Goal: Task Accomplishment & Management: Use online tool/utility

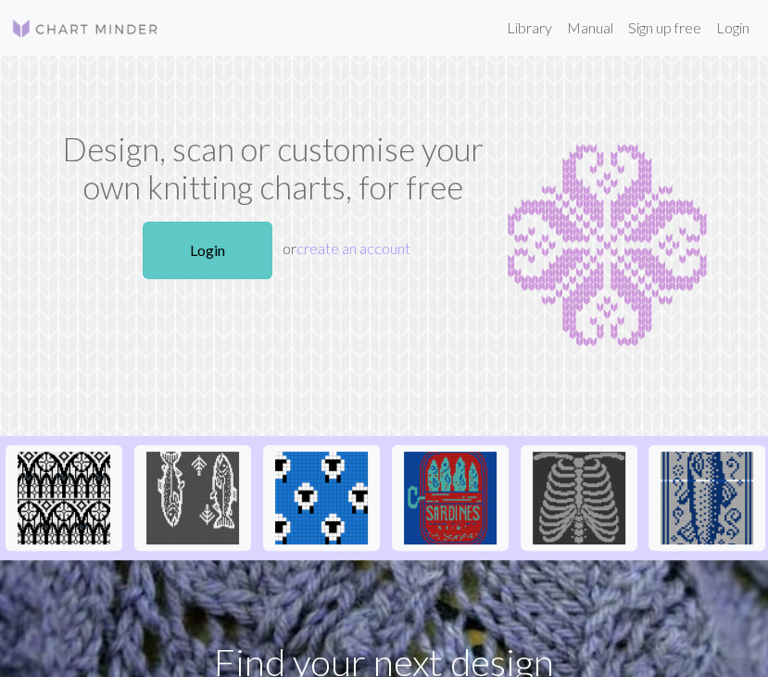
click at [230, 249] on link "Login" at bounding box center [208, 250] width 130 height 57
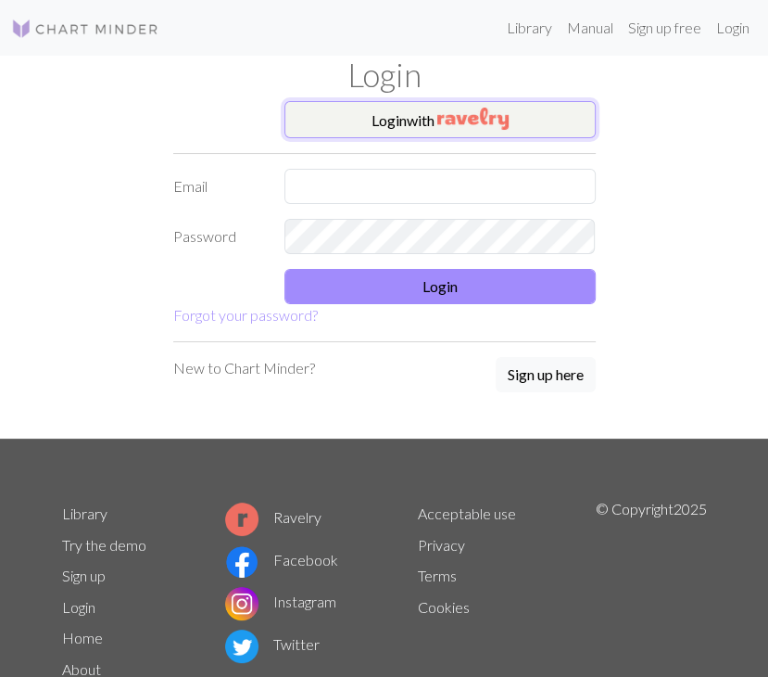
click at [437, 120] on img "button" at bounding box center [472, 119] width 71 height 22
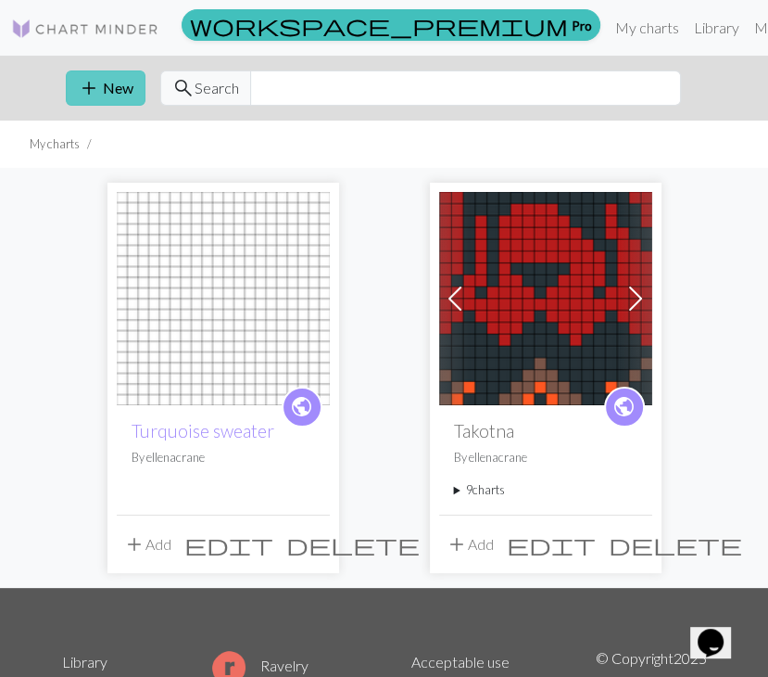
click at [116, 94] on button "add New" at bounding box center [106, 87] width 80 height 35
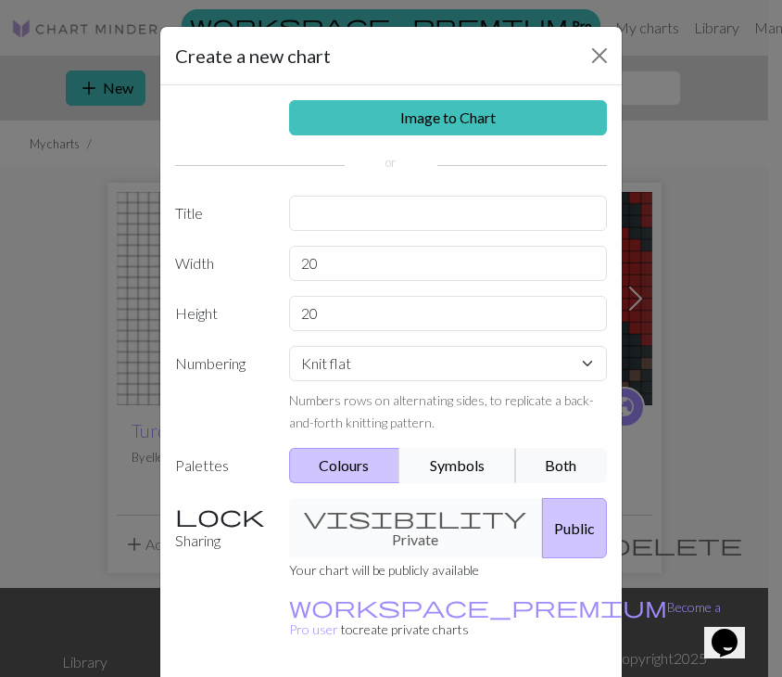
click at [444, 463] on button "Symbols" at bounding box center [457, 465] width 117 height 35
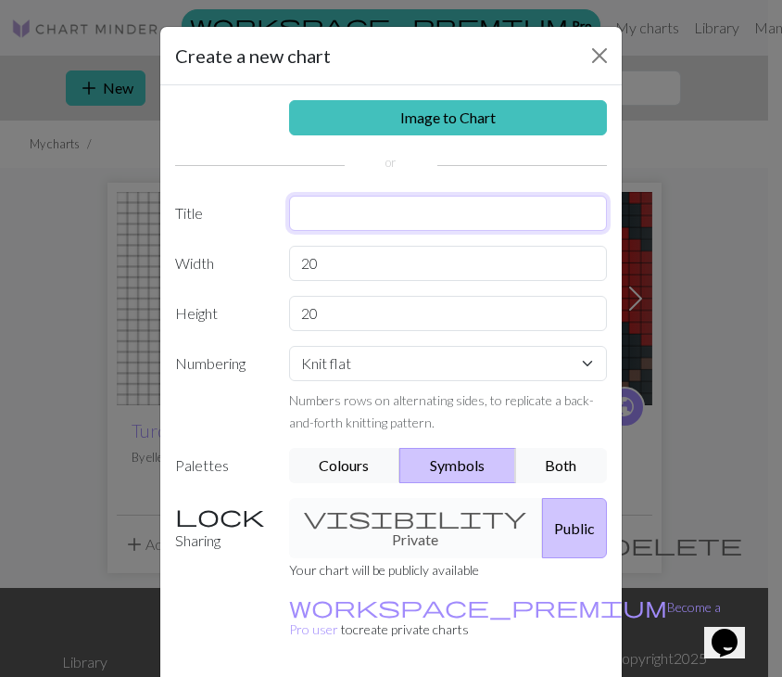
click at [393, 213] on input "text" at bounding box center [448, 213] width 319 height 35
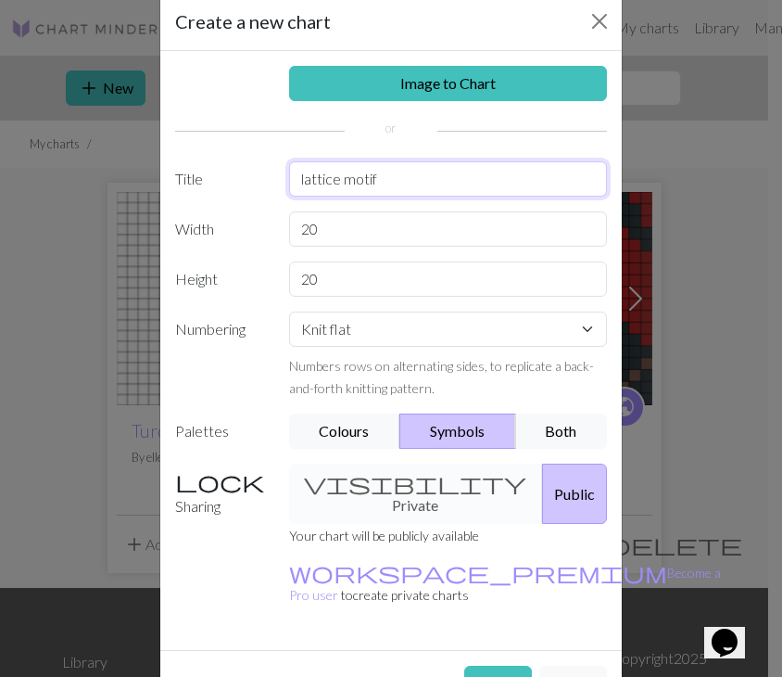
scroll to position [54, 0]
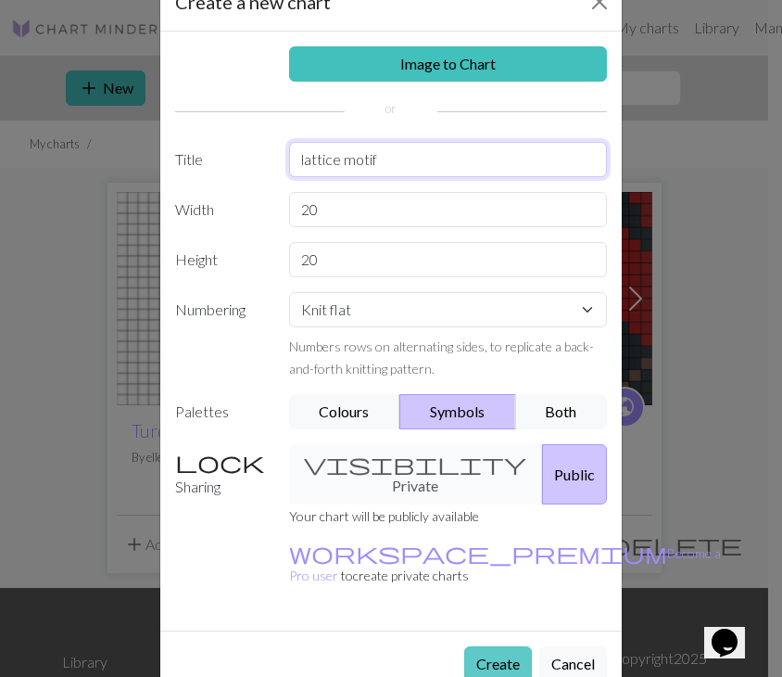
type input "lattice motif"
click at [508, 646] on button "Create" at bounding box center [498, 663] width 68 height 35
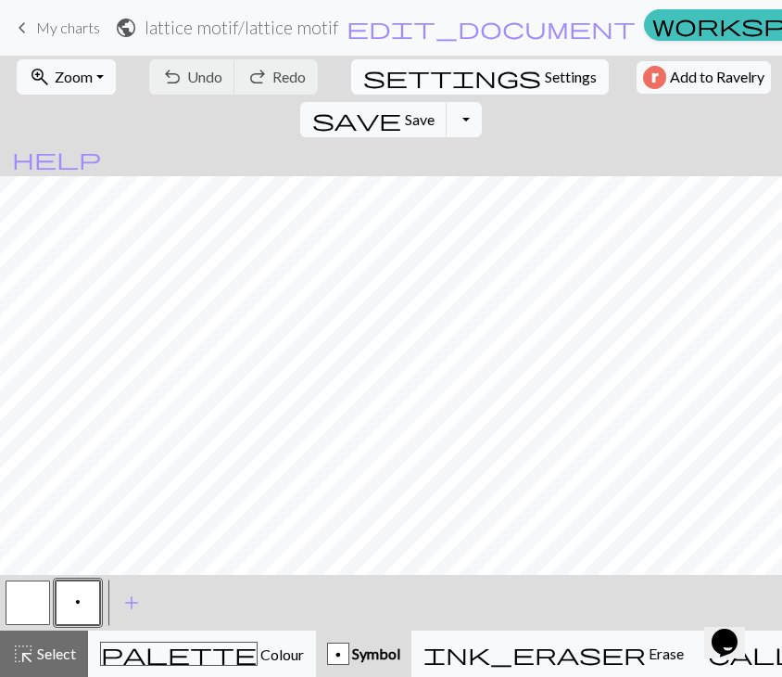
click at [363, 81] on span "settings" at bounding box center [452, 77] width 178 height 26
select select "aran"
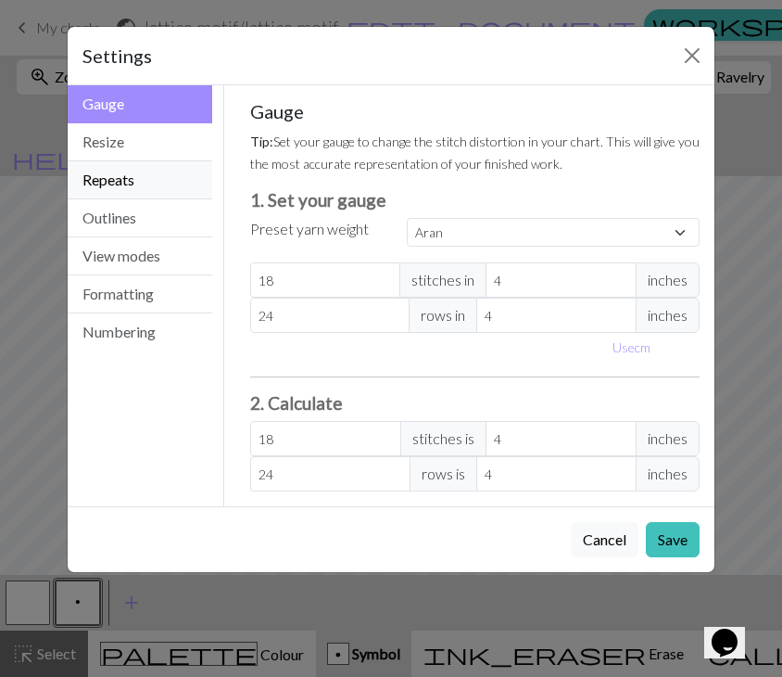
click at [158, 173] on button "Repeats" at bounding box center [140, 180] width 145 height 38
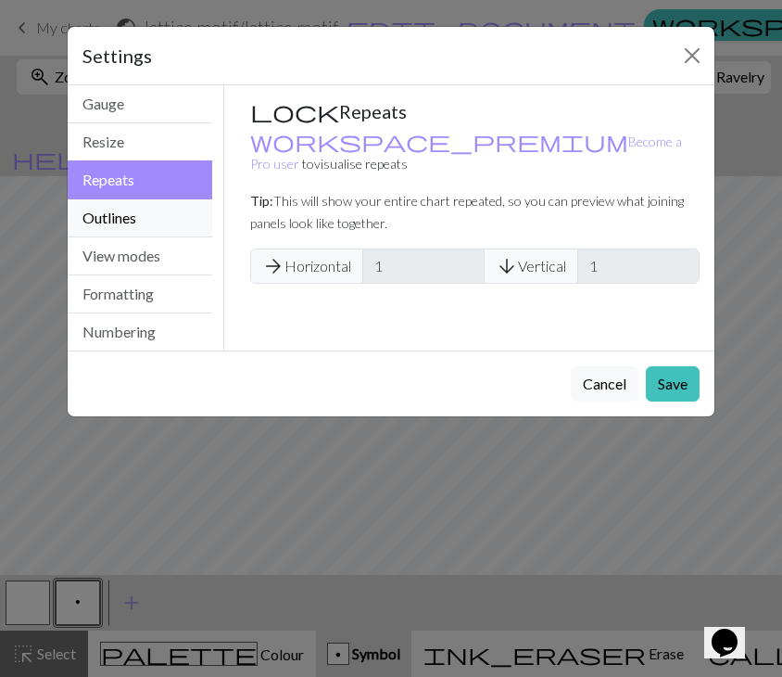
click at [100, 218] on button "Outlines" at bounding box center [140, 218] width 145 height 38
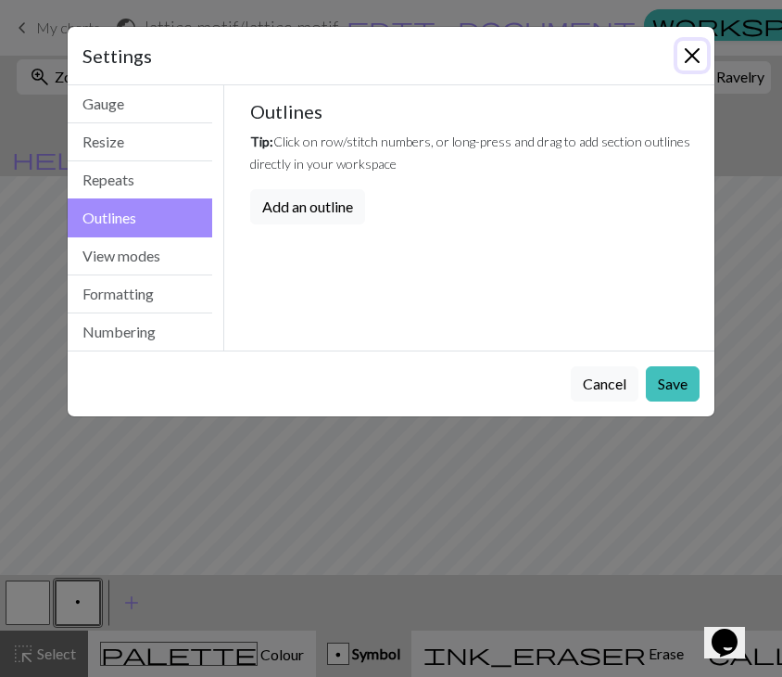
click at [698, 54] on button "Close" at bounding box center [693, 56] width 30 height 30
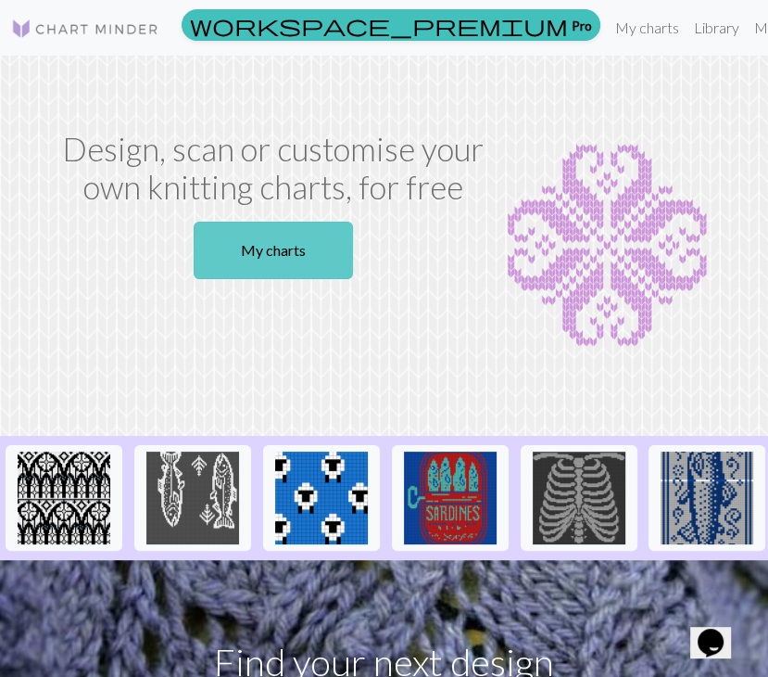
click at [230, 234] on link "My charts" at bounding box center [273, 250] width 159 height 57
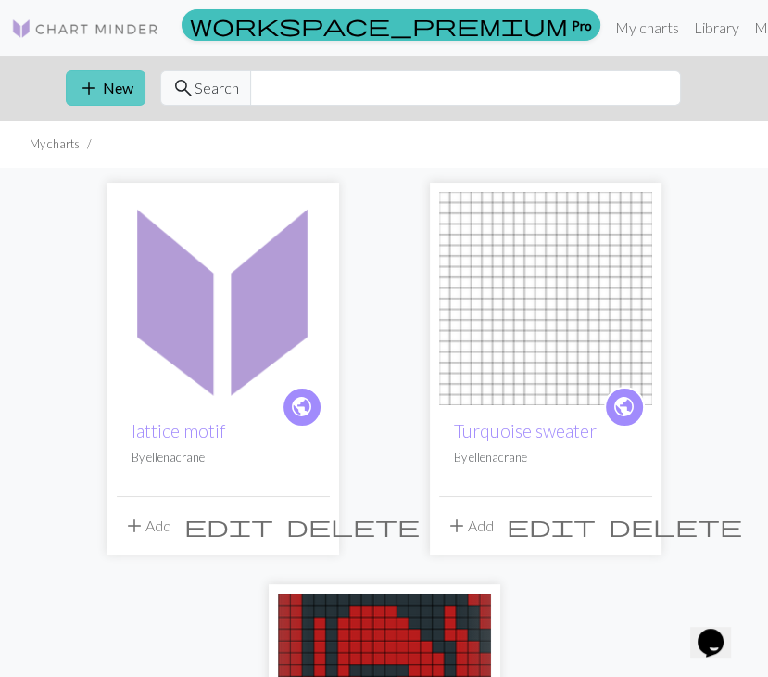
click at [104, 92] on button "add New" at bounding box center [106, 87] width 80 height 35
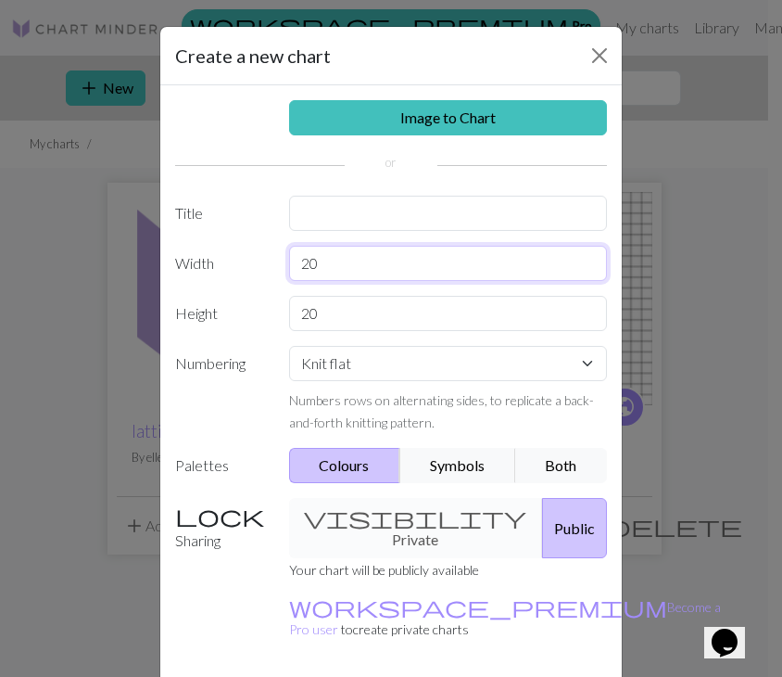
drag, startPoint x: 327, startPoint y: 268, endPoint x: 292, endPoint y: 263, distance: 35.5
click at [292, 263] on input "20" at bounding box center [448, 263] width 319 height 35
type input "18"
click at [423, 462] on button "Symbols" at bounding box center [457, 465] width 117 height 35
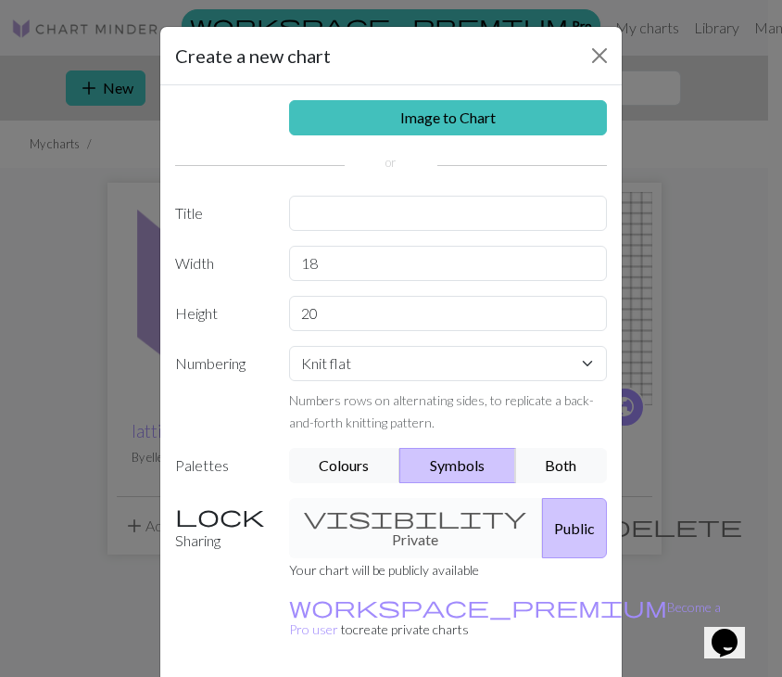
scroll to position [54, 0]
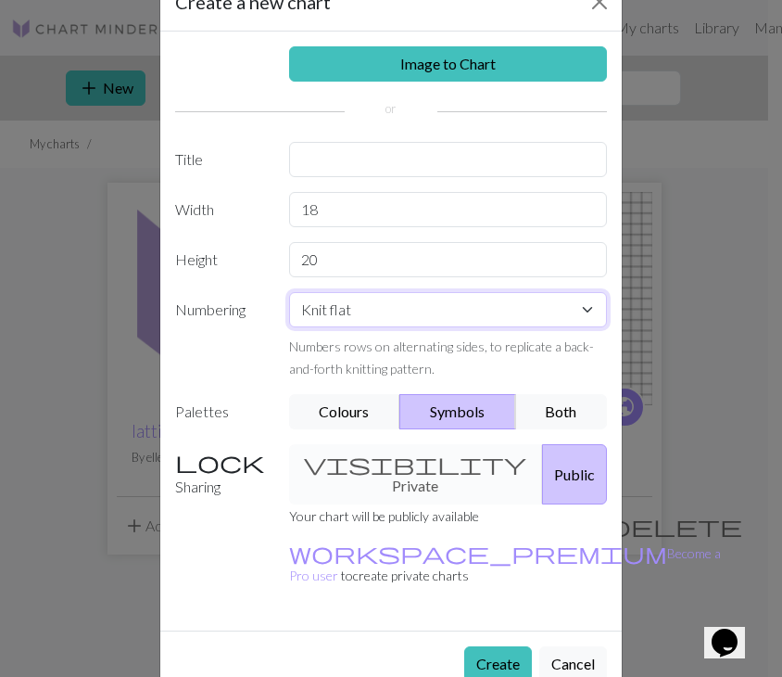
click at [501, 312] on select "Knit flat Knit in the round Lace knitting Cross stitch" at bounding box center [448, 309] width 319 height 35
click at [289, 292] on select "Knit flat Knit in the round Lace knitting Cross stitch" at bounding box center [448, 309] width 319 height 35
click at [506, 646] on button "Create" at bounding box center [498, 663] width 68 height 35
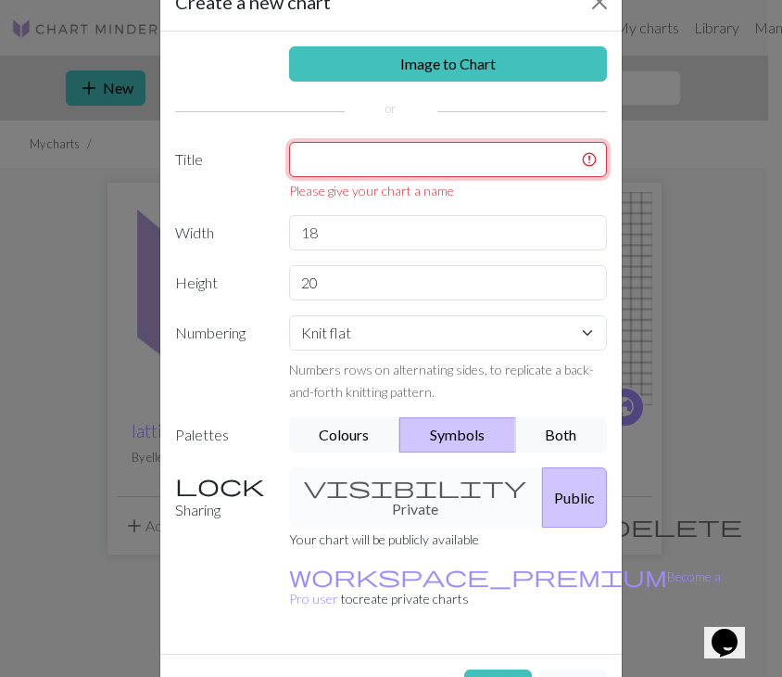
click at [440, 170] on input "text" at bounding box center [448, 159] width 319 height 35
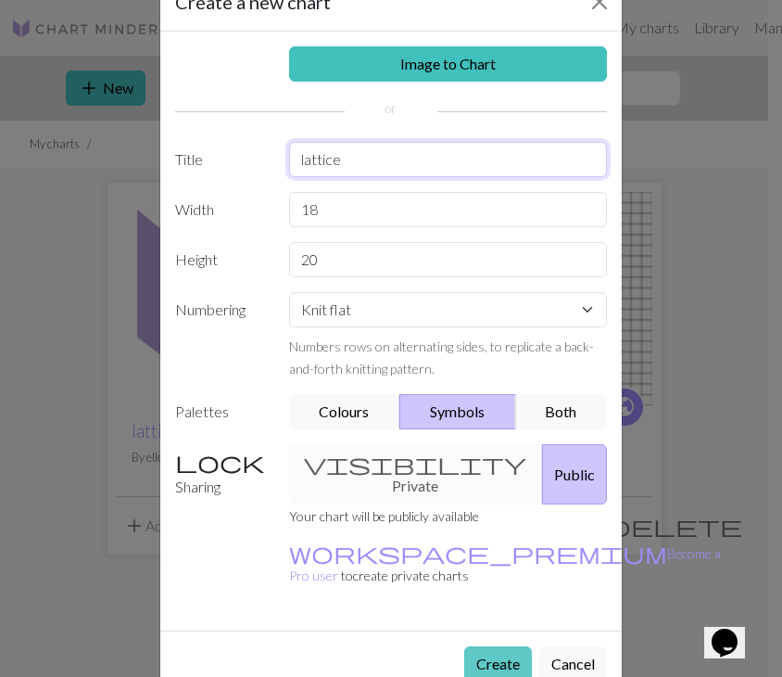
type input "lattice"
click at [504, 646] on button "Create" at bounding box center [498, 663] width 68 height 35
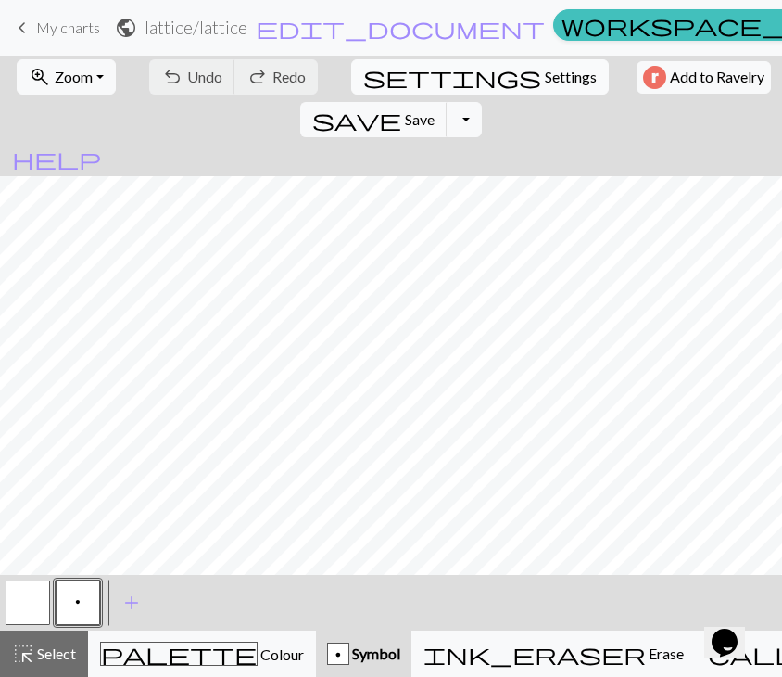
click at [545, 79] on span "Settings" at bounding box center [571, 77] width 52 height 22
select select "aran"
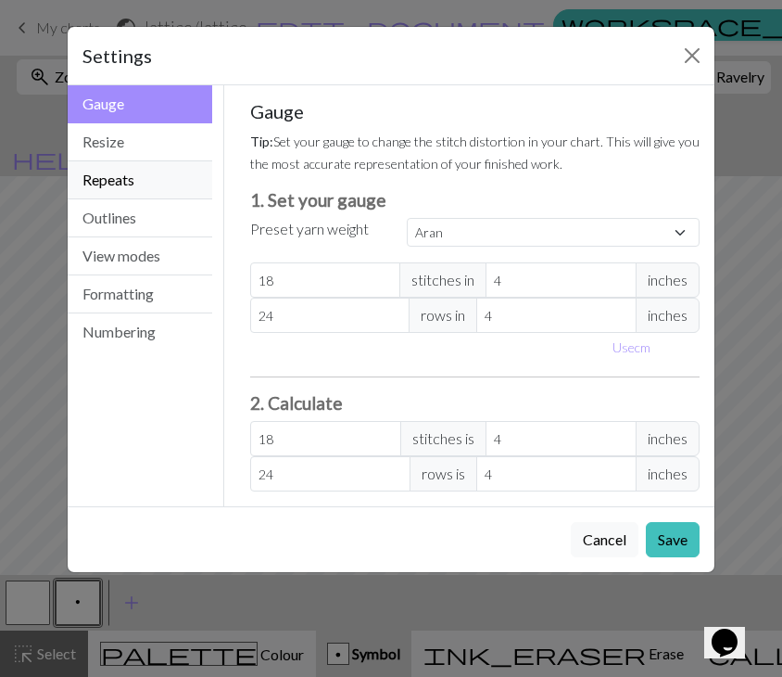
click at [145, 182] on button "Repeats" at bounding box center [140, 180] width 145 height 38
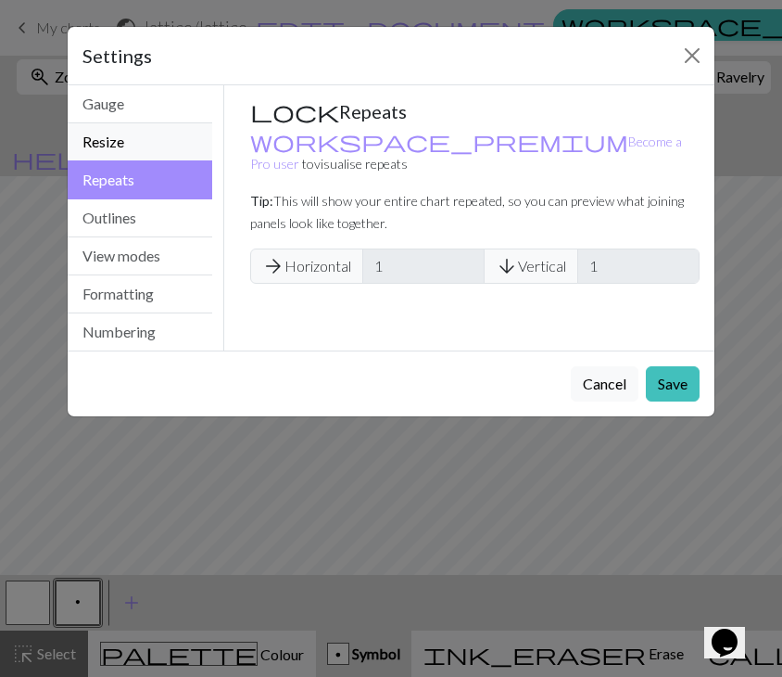
click at [128, 149] on button "Resize" at bounding box center [140, 142] width 145 height 38
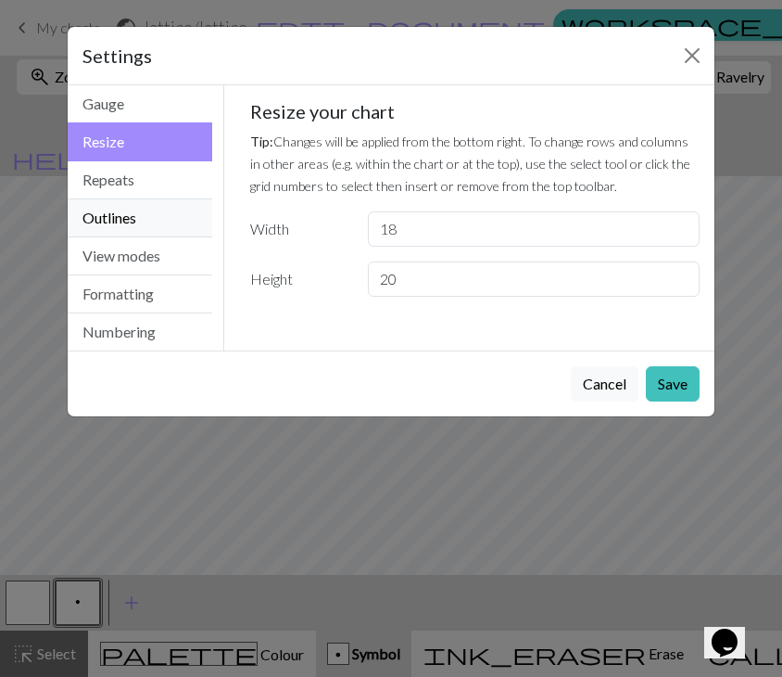
click at [128, 212] on button "Outlines" at bounding box center [140, 218] width 145 height 38
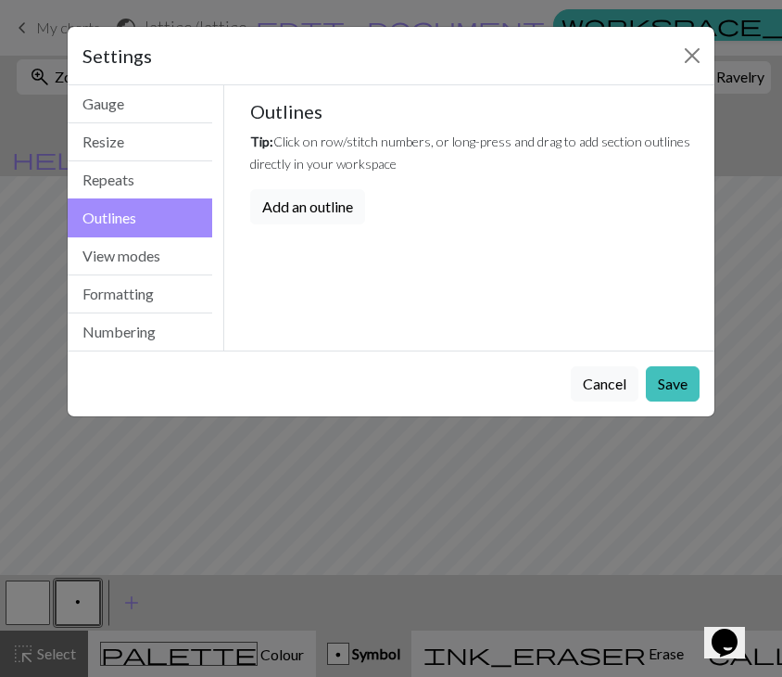
click at [304, 210] on button "Add an outline" at bounding box center [307, 206] width 115 height 35
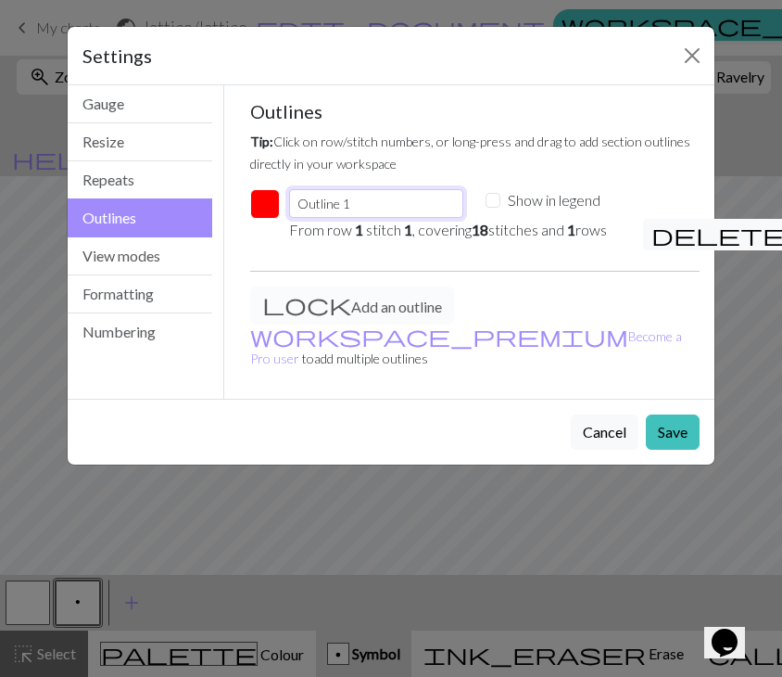
click at [367, 205] on input "Outline 1" at bounding box center [376, 203] width 174 height 29
click at [184, 246] on button "View modes" at bounding box center [140, 256] width 145 height 38
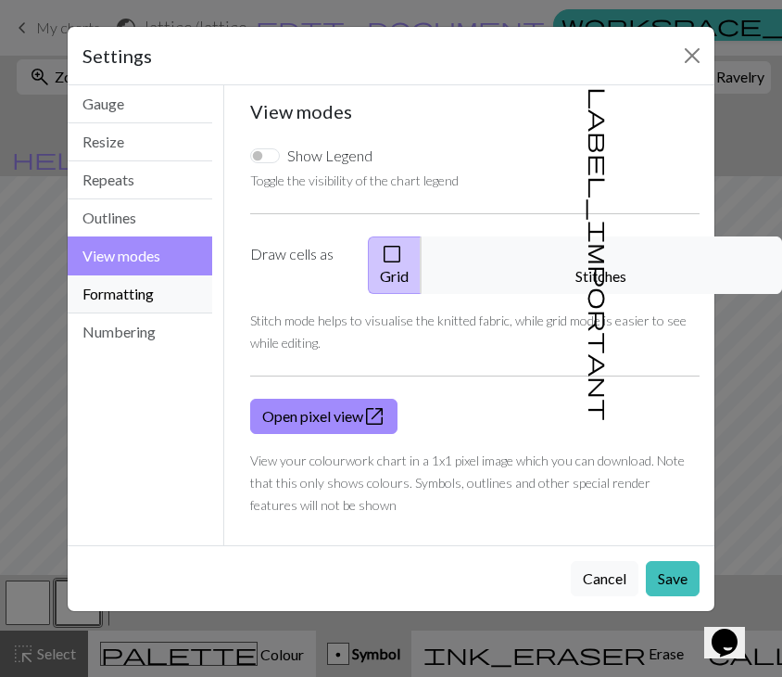
click at [160, 282] on button "Formatting" at bounding box center [140, 294] width 145 height 38
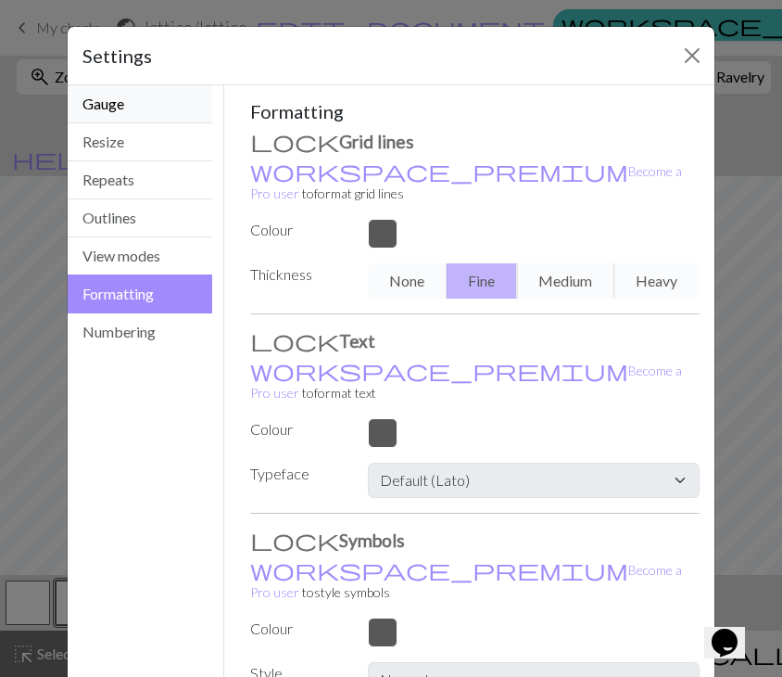
click at [159, 107] on button "Gauge" at bounding box center [140, 104] width 145 height 38
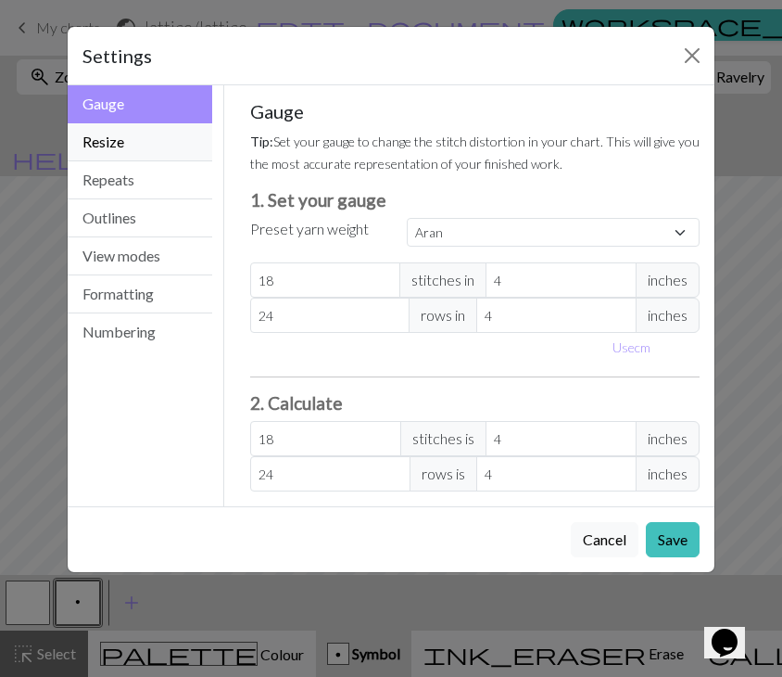
click at [140, 149] on button "Resize" at bounding box center [140, 142] width 145 height 38
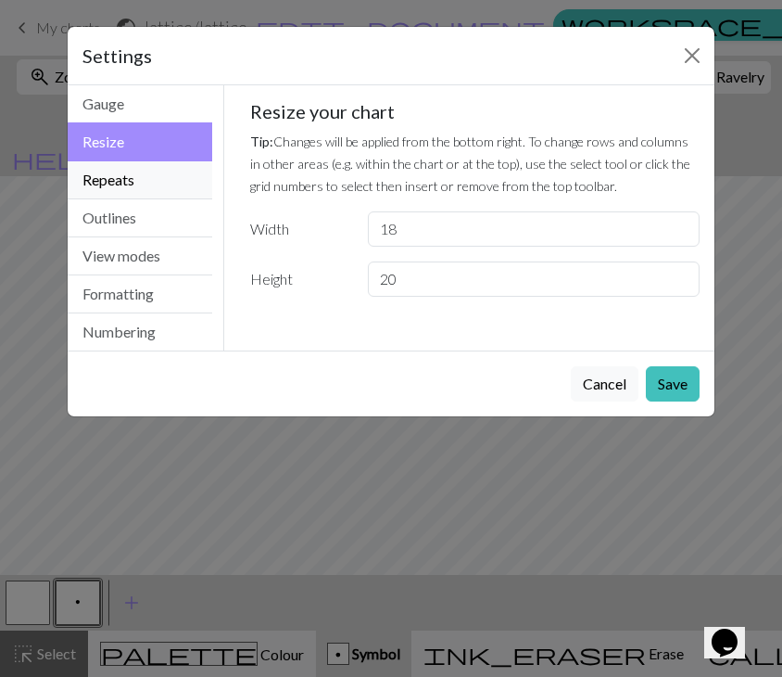
click at [130, 186] on button "Repeats" at bounding box center [140, 180] width 145 height 38
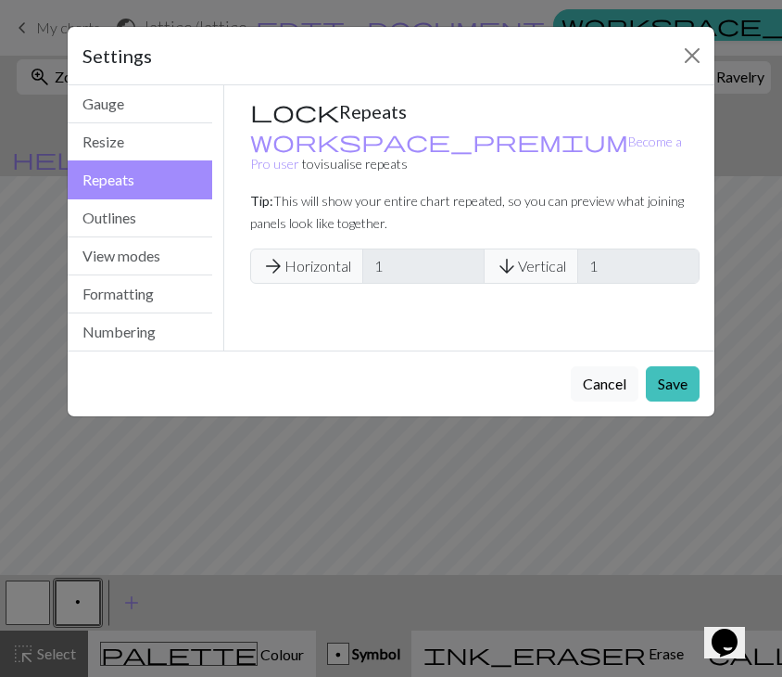
click at [331, 248] on span "arrow_forward Horizontal" at bounding box center [306, 265] width 113 height 35
click at [168, 335] on button "Numbering" at bounding box center [140, 331] width 145 height 37
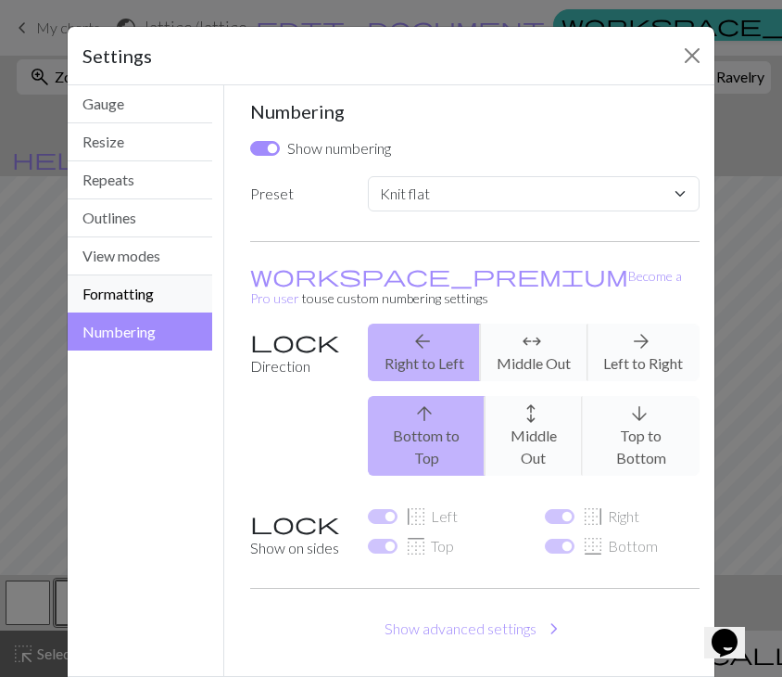
click at [143, 292] on button "Formatting" at bounding box center [140, 294] width 145 height 38
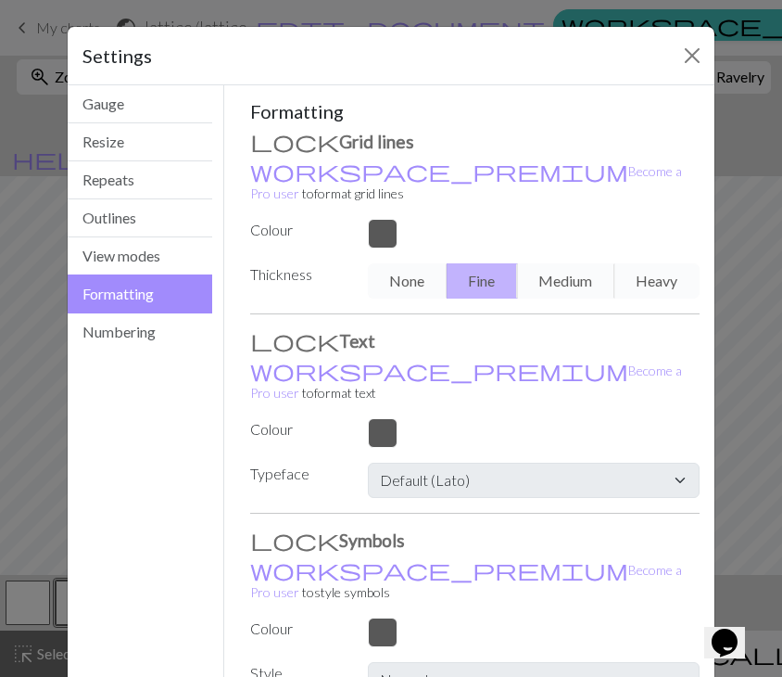
scroll to position [76, 0]
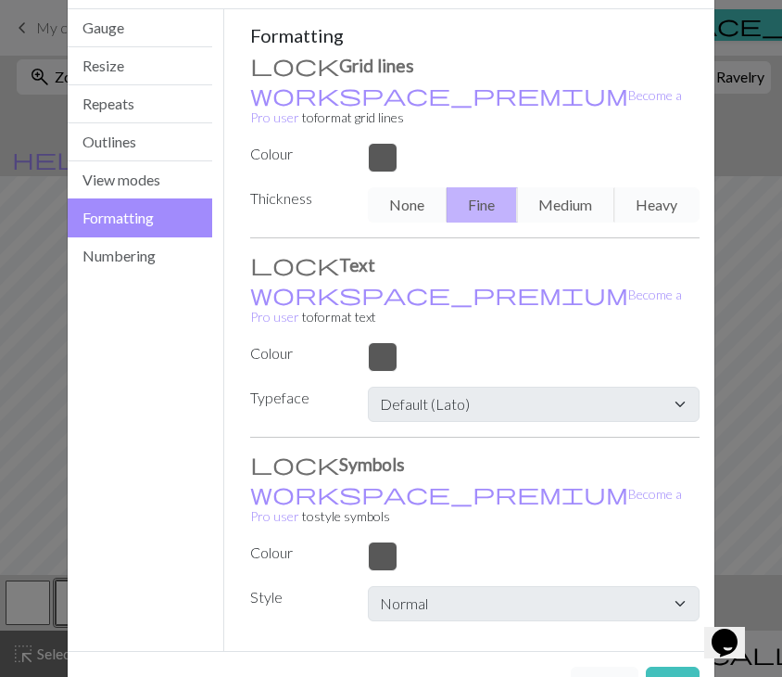
click at [615, 666] on button "Cancel" at bounding box center [605, 683] width 68 height 35
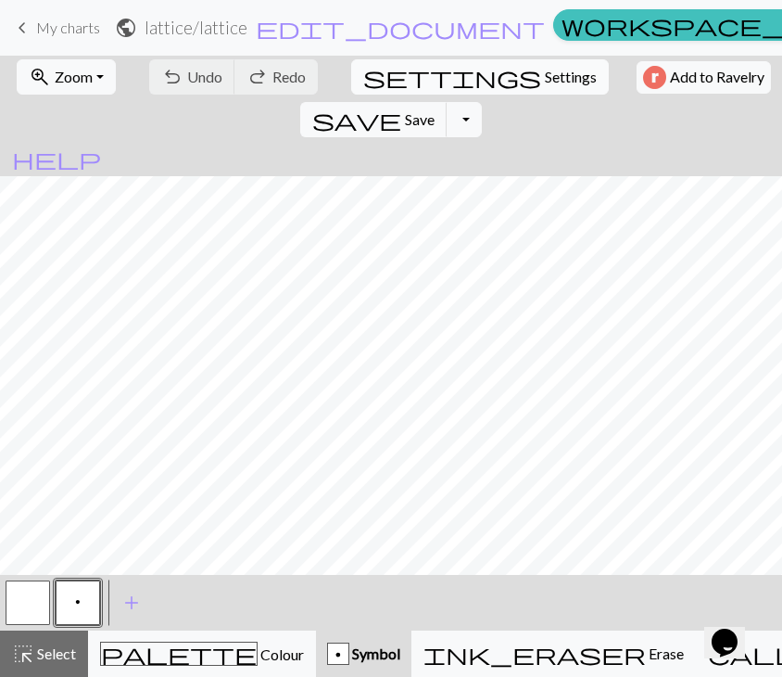
click at [363, 70] on span "settings" at bounding box center [452, 77] width 178 height 26
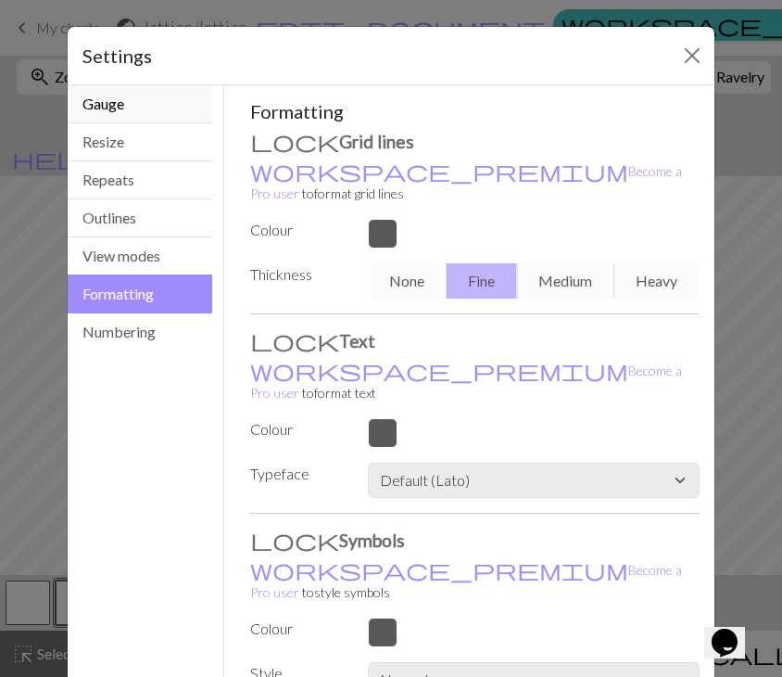
click at [152, 105] on button "Gauge" at bounding box center [140, 104] width 145 height 38
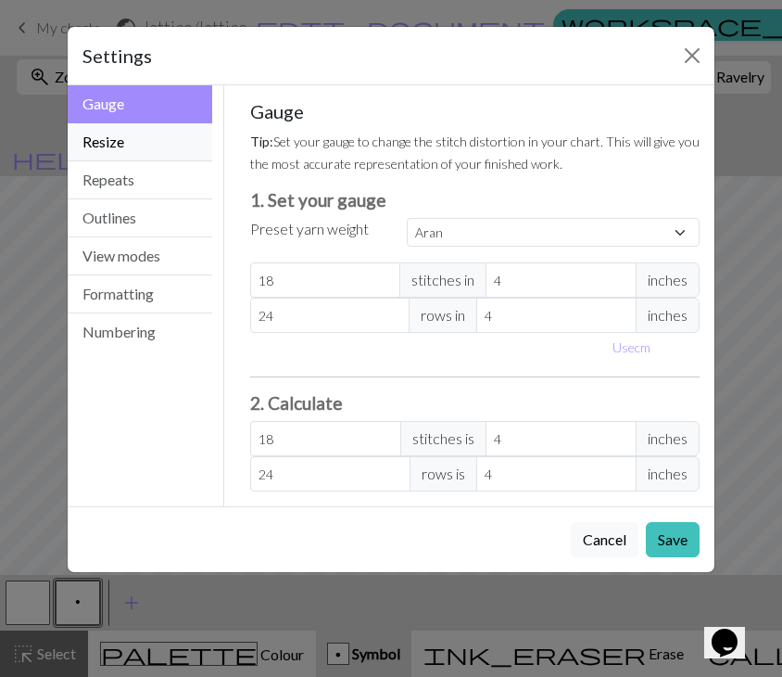
click at [141, 139] on button "Resize" at bounding box center [140, 142] width 145 height 38
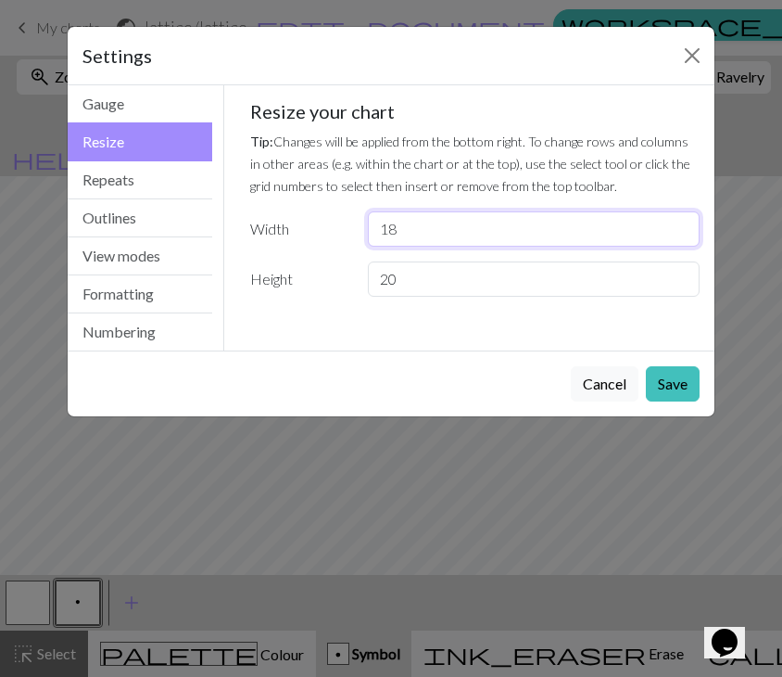
drag, startPoint x: 409, startPoint y: 227, endPoint x: 379, endPoint y: 223, distance: 29.9
click at [379, 223] on input "18" at bounding box center [534, 228] width 332 height 35
type input "12"
click at [667, 377] on button "Save" at bounding box center [673, 383] width 54 height 35
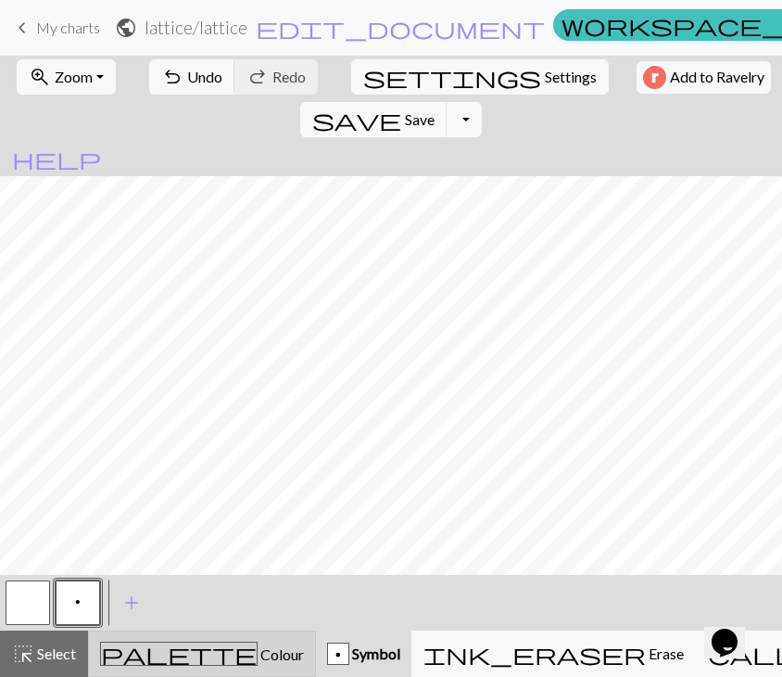
click at [258, 647] on span "Colour" at bounding box center [281, 654] width 46 height 18
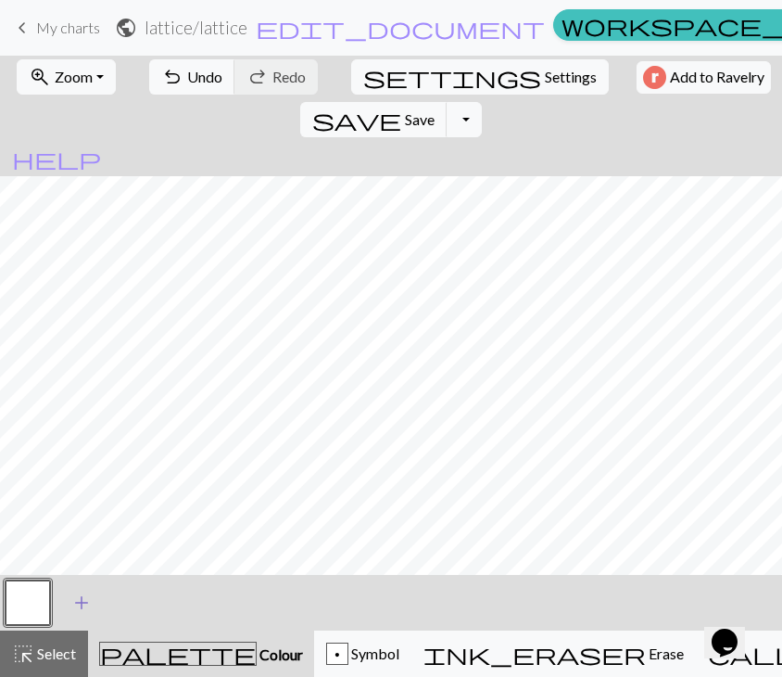
click at [92, 594] on span "add" at bounding box center [81, 602] width 22 height 26
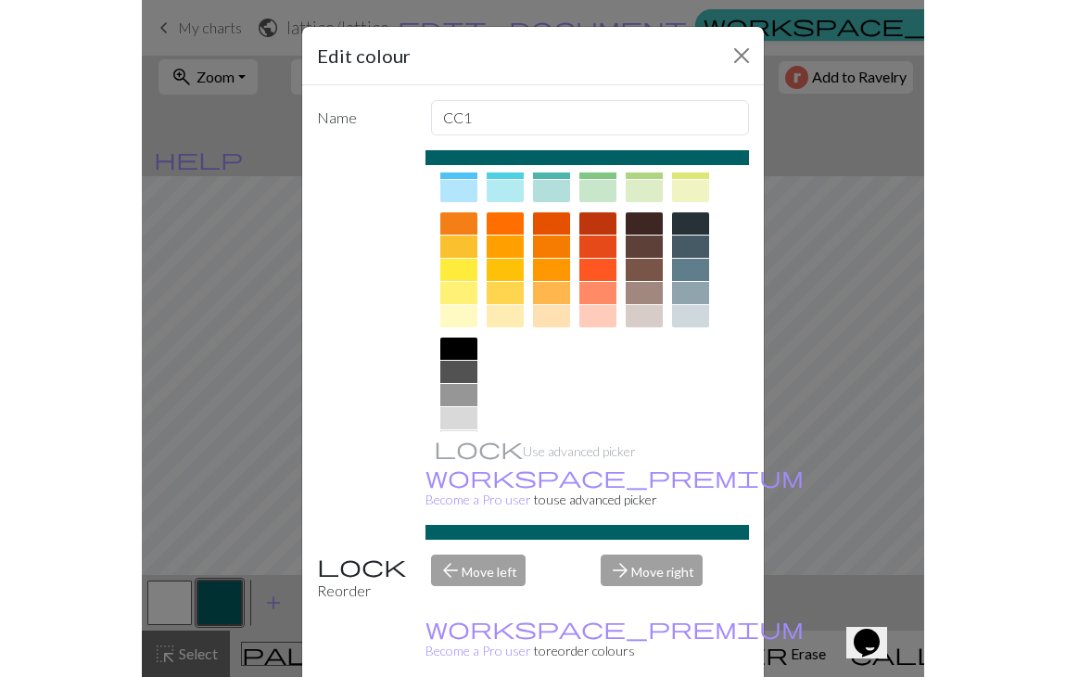
scroll to position [267, 0]
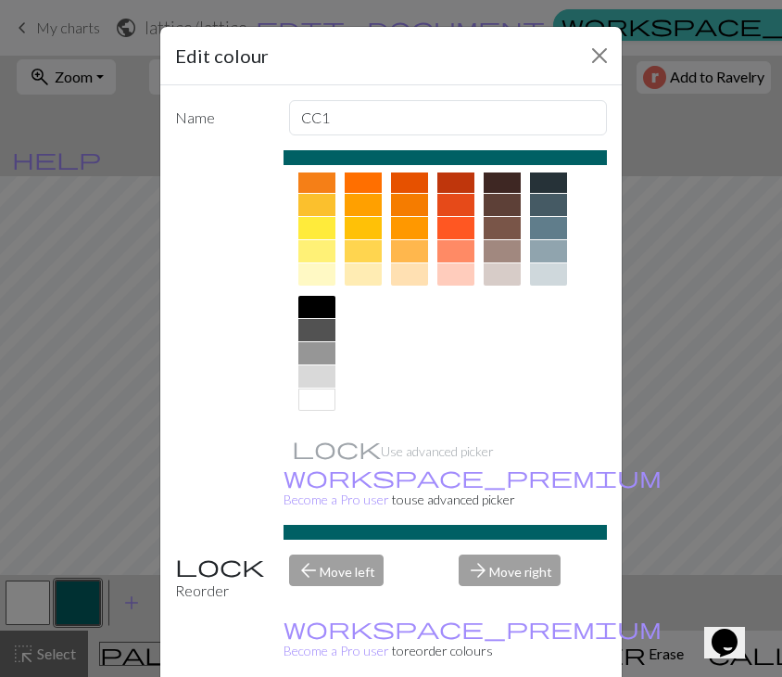
click at [323, 376] on div at bounding box center [316, 376] width 37 height 22
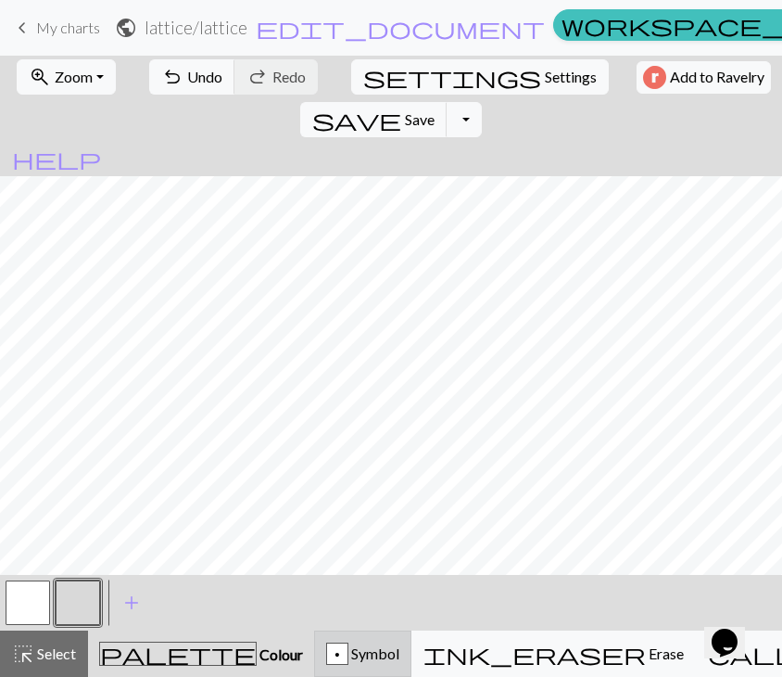
click at [394, 664] on div "p Symbol" at bounding box center [362, 653] width 73 height 22
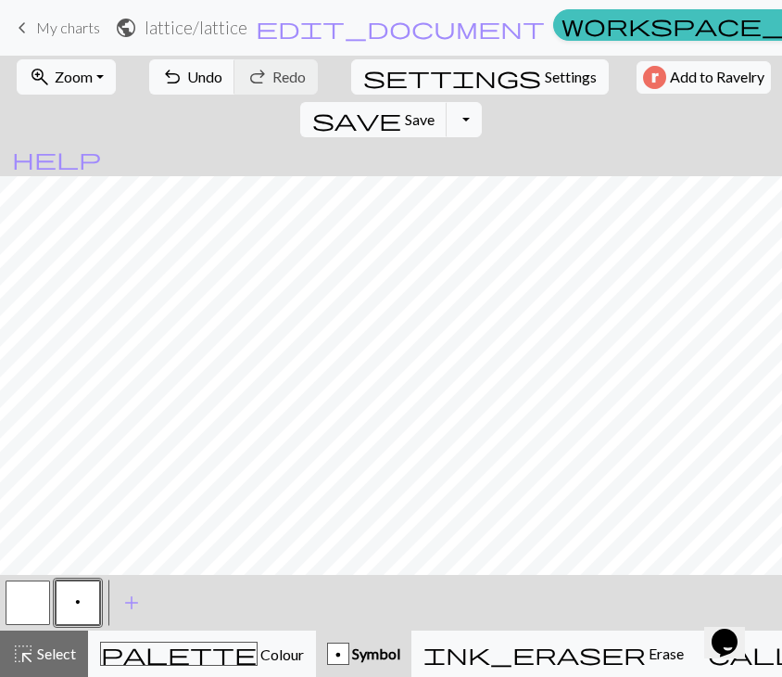
click at [361, 650] on span "Symbol" at bounding box center [374, 653] width 51 height 18
click at [349, 646] on span "Symbol" at bounding box center [374, 653] width 51 height 18
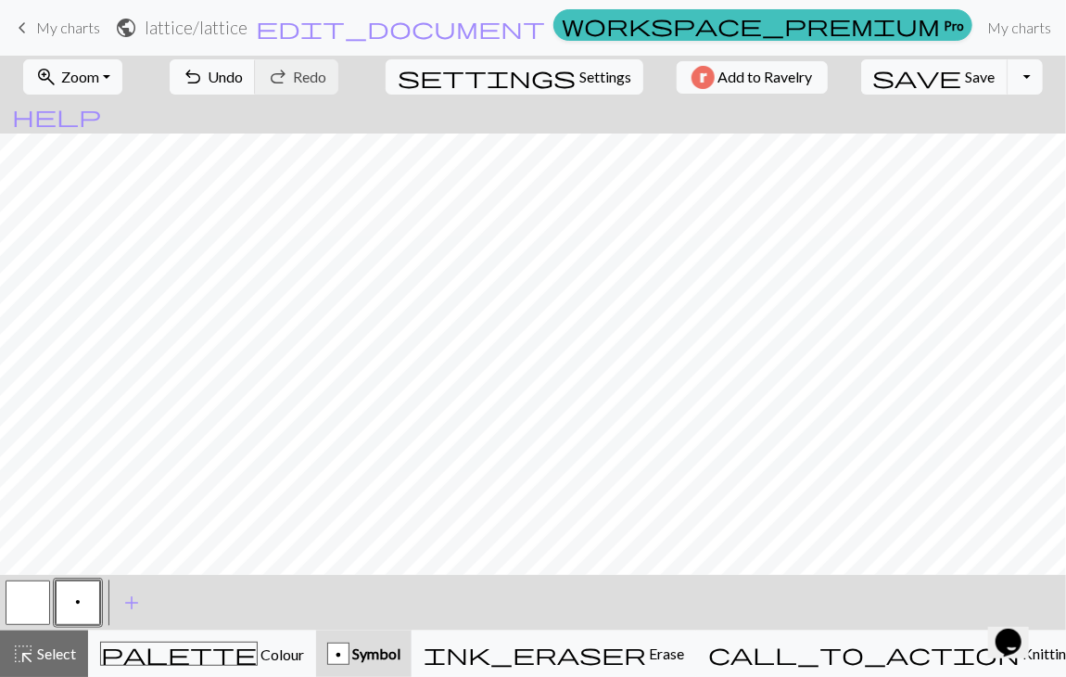
click at [400, 653] on span "Symbol" at bounding box center [374, 653] width 51 height 18
click at [349, 647] on div "p" at bounding box center [338, 654] width 20 height 22
click at [119, 598] on button "add Add a symbol" at bounding box center [131, 602] width 46 height 46
click at [179, 609] on span "add" at bounding box center [182, 602] width 22 height 26
click at [70, 595] on button "p" at bounding box center [78, 602] width 44 height 44
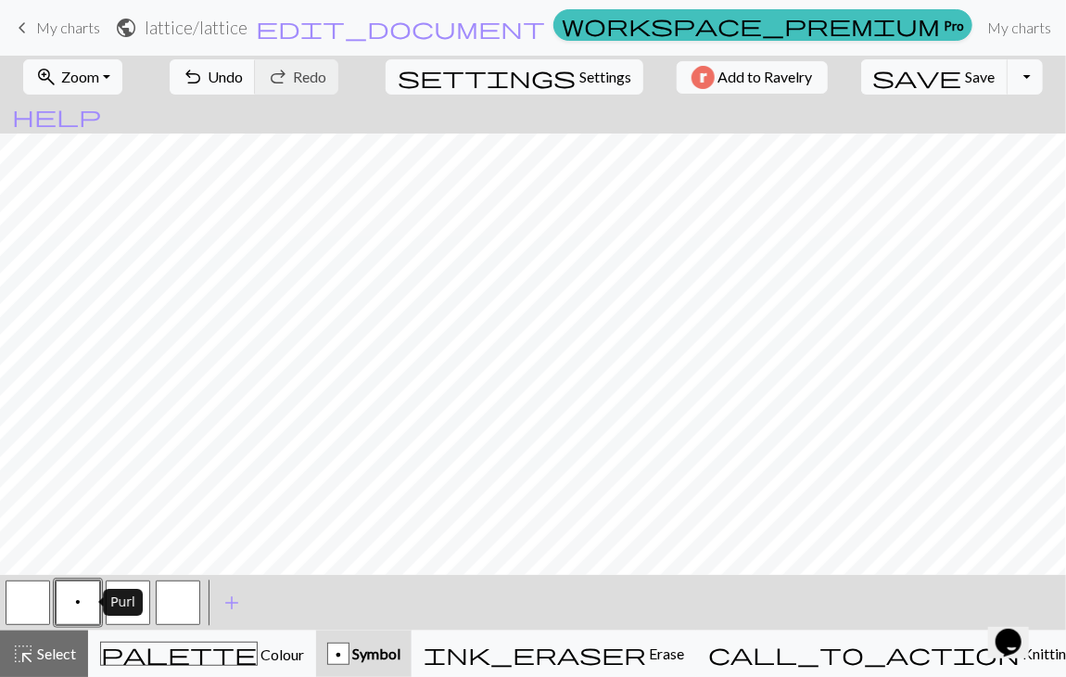
click at [72, 598] on button "p" at bounding box center [78, 602] width 44 height 44
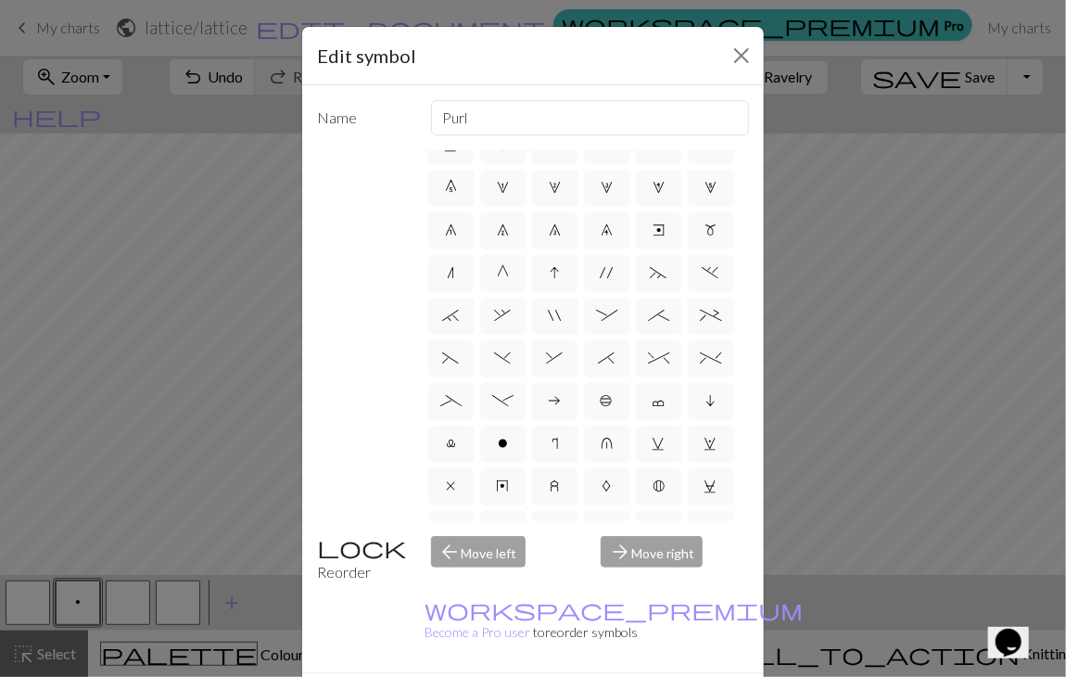
scroll to position [0, 0]
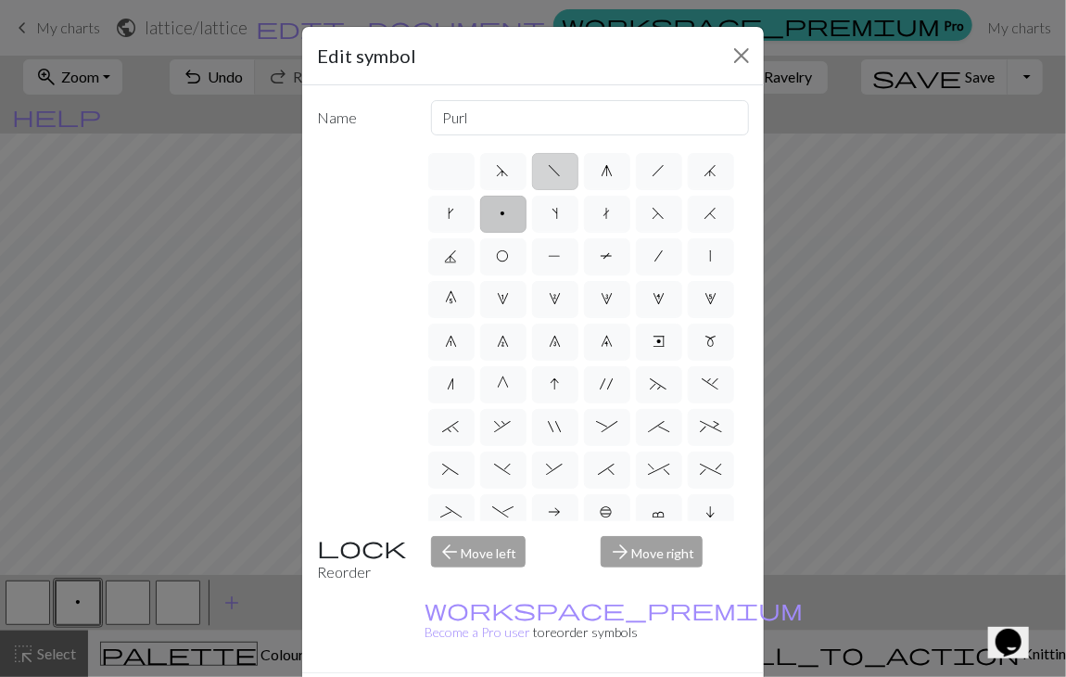
click at [549, 171] on span "f" at bounding box center [555, 170] width 13 height 15
click at [549, 171] on input "f" at bounding box center [555, 165] width 12 height 12
radio input "true"
type input "left leaning decrease"
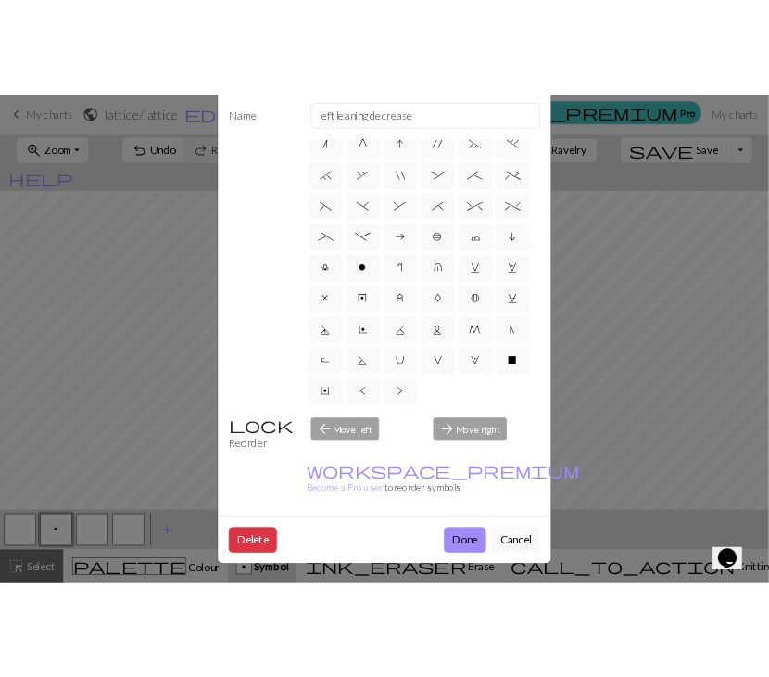
scroll to position [355, 0]
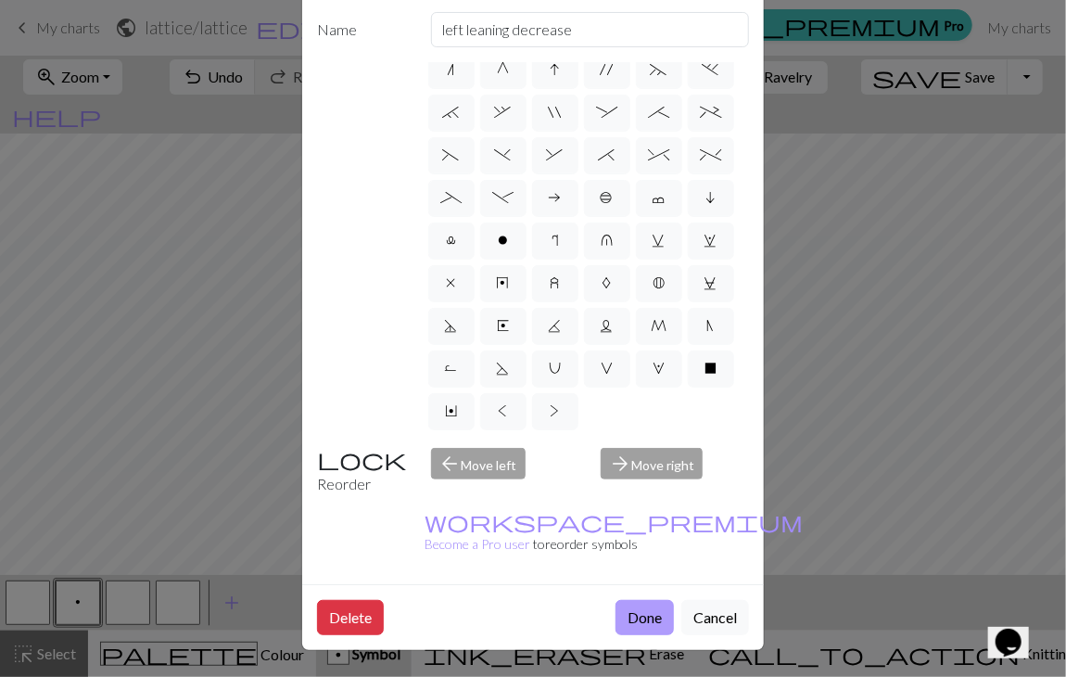
click at [637, 600] on button "Done" at bounding box center [644, 617] width 58 height 35
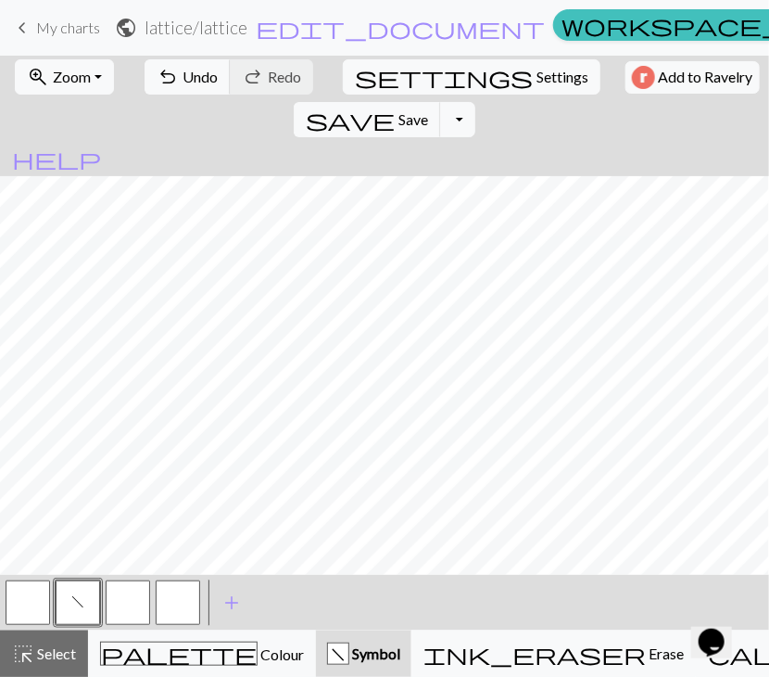
click at [139, 599] on button "button" at bounding box center [128, 602] width 44 height 44
click at [227, 597] on span "add" at bounding box center [232, 602] width 22 height 26
click at [137, 598] on button "button" at bounding box center [128, 602] width 44 height 44
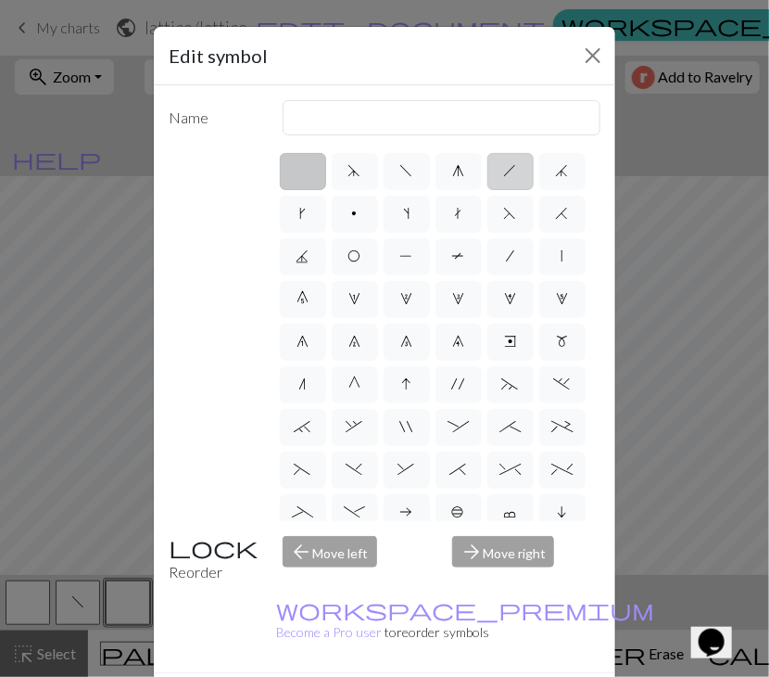
click at [489, 169] on label "h" at bounding box center [511, 171] width 46 height 37
click at [504, 169] on input "h" at bounding box center [510, 165] width 12 height 12
radio input "true"
type input "right leaning decrease"
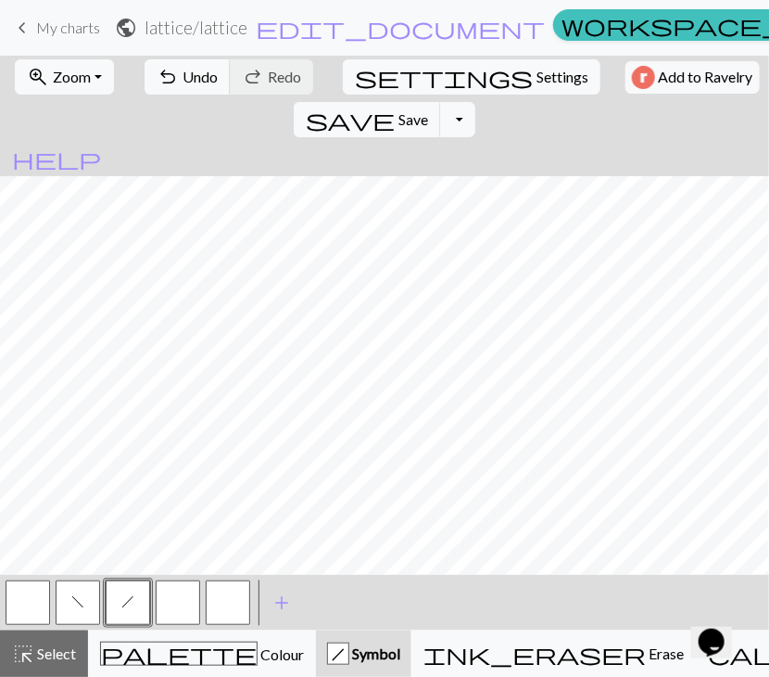
click at [186, 612] on button "button" at bounding box center [178, 602] width 44 height 44
click at [132, 610] on button "h" at bounding box center [128, 602] width 44 height 44
click at [89, 599] on button "f" at bounding box center [78, 602] width 44 height 44
click at [184, 602] on button "button" at bounding box center [178, 602] width 44 height 44
click at [71, 602] on span "f" at bounding box center [77, 601] width 13 height 15
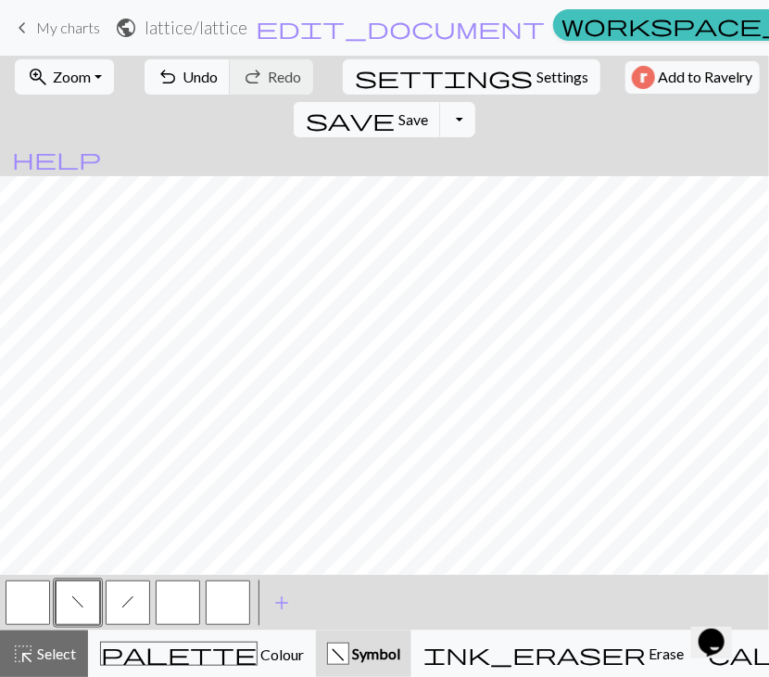
click at [229, 612] on button "button" at bounding box center [228, 602] width 44 height 44
click at [222, 612] on button "button" at bounding box center [228, 602] width 44 height 44
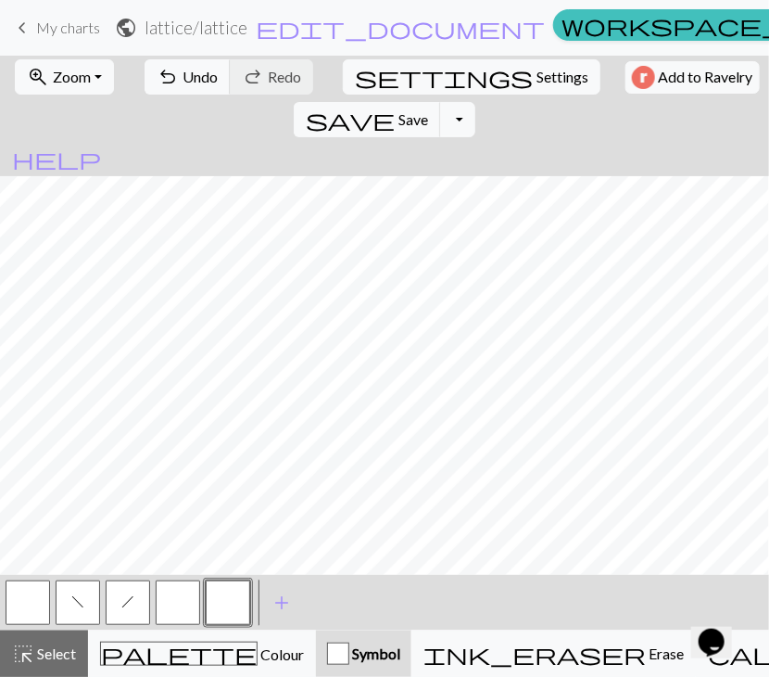
drag, startPoint x: 137, startPoint y: 602, endPoint x: 188, endPoint y: 581, distance: 54.9
click at [141, 602] on button "h" at bounding box center [128, 602] width 44 height 44
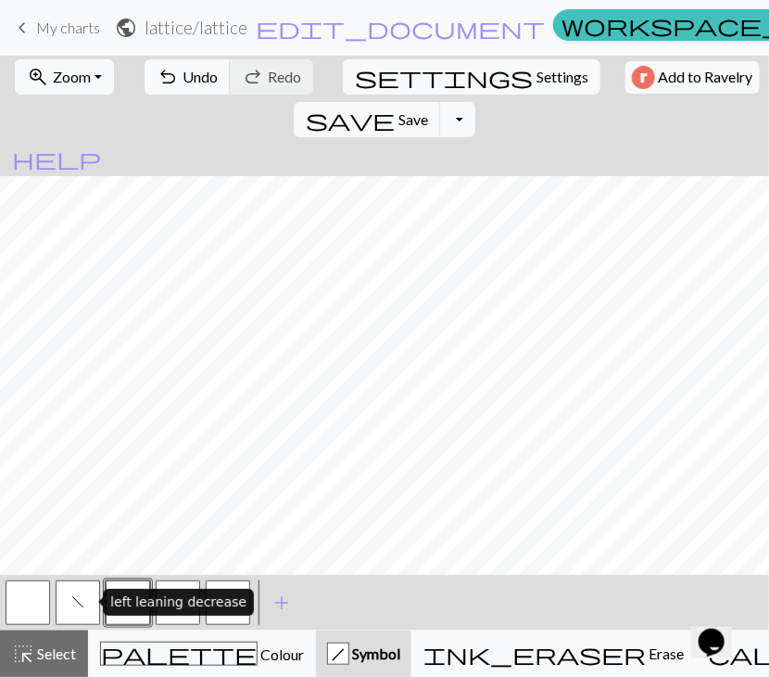
click at [85, 603] on button "f" at bounding box center [78, 602] width 44 height 44
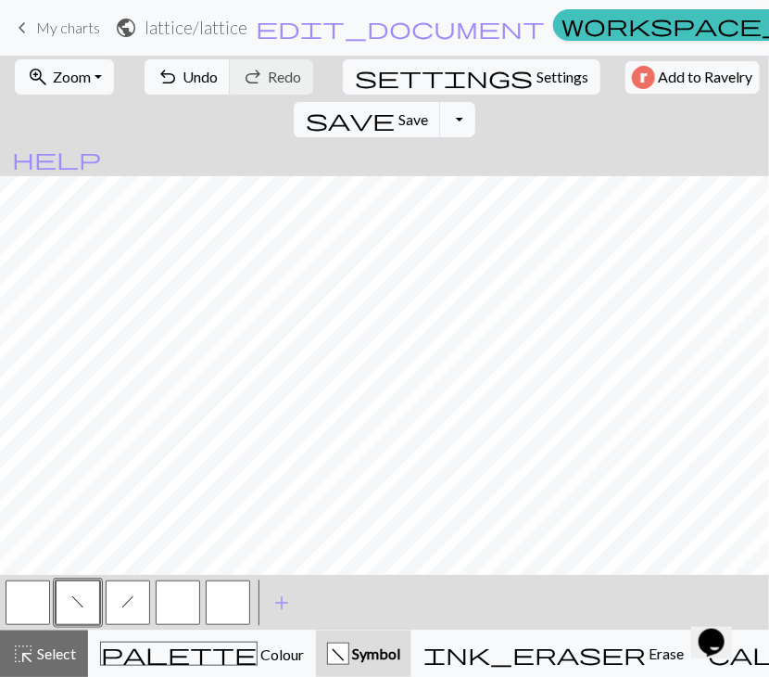
drag, startPoint x: 184, startPoint y: 592, endPoint x: 202, endPoint y: 577, distance: 23.7
click at [184, 591] on button "button" at bounding box center [178, 602] width 44 height 44
click at [120, 602] on button "h" at bounding box center [128, 602] width 44 height 44
click at [77, 609] on button "f" at bounding box center [78, 602] width 44 height 44
click at [228, 586] on button "button" at bounding box center [228, 602] width 44 height 44
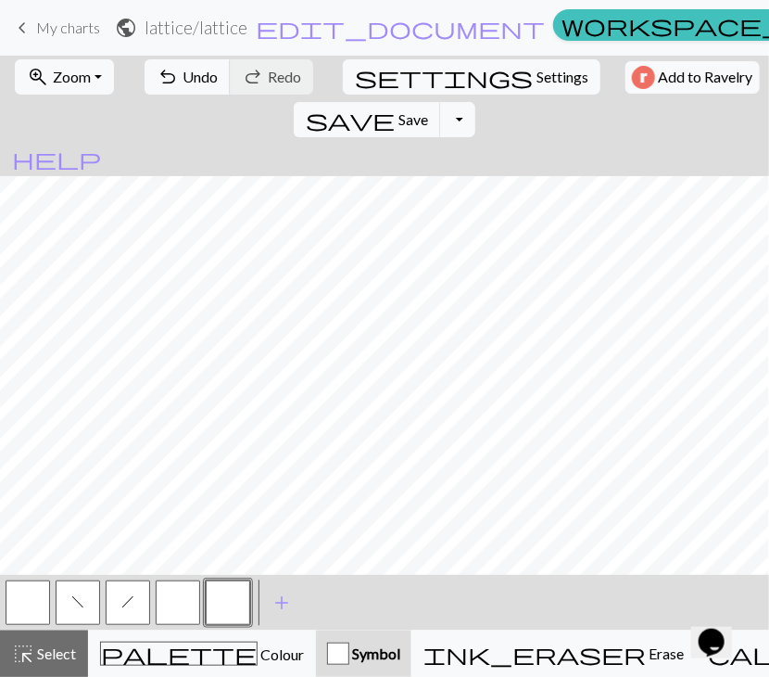
click at [83, 609] on button "f" at bounding box center [78, 602] width 44 height 44
click at [189, 594] on button "button" at bounding box center [178, 602] width 44 height 44
click at [84, 604] on button "f" at bounding box center [78, 602] width 44 height 44
drag, startPoint x: 237, startPoint y: 603, endPoint x: 240, endPoint y: 583, distance: 20.6
click at [237, 602] on button "button" at bounding box center [228, 602] width 44 height 44
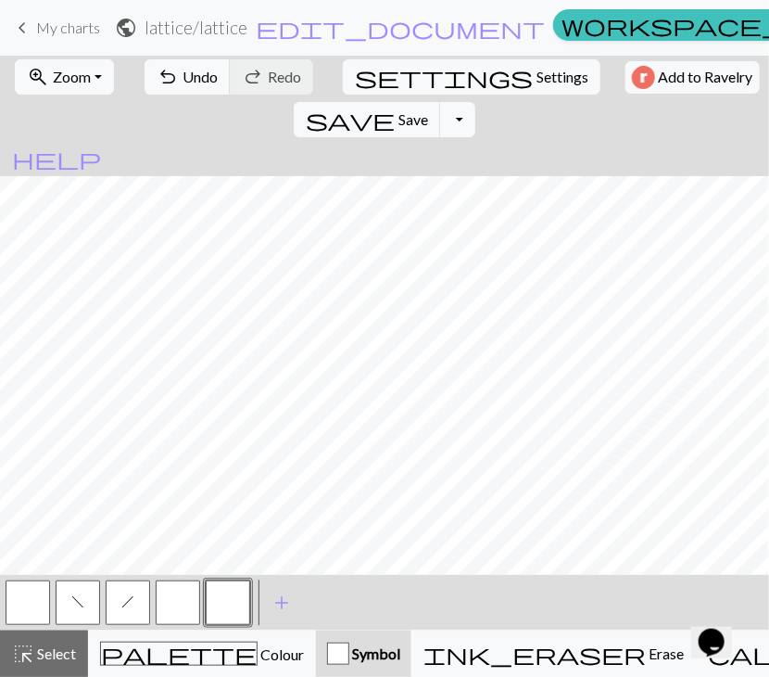
click at [80, 601] on span "f" at bounding box center [77, 601] width 13 height 15
click at [90, 596] on button "f" at bounding box center [78, 602] width 44 height 44
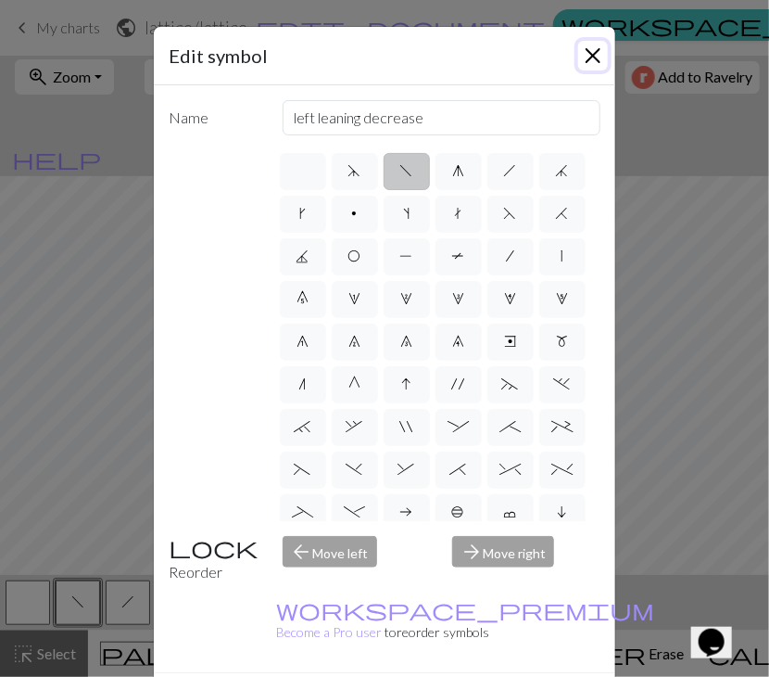
click at [582, 58] on button "Close" at bounding box center [593, 56] width 30 height 30
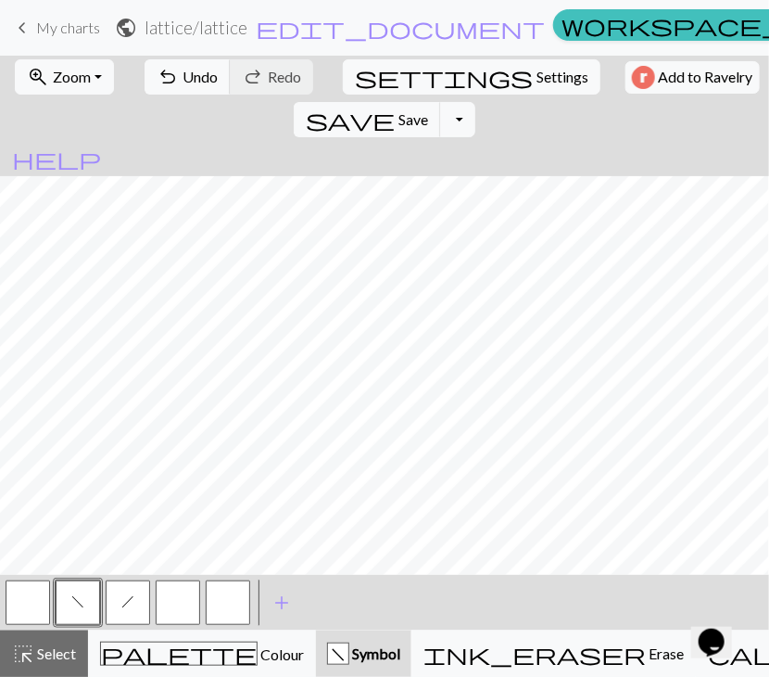
click at [133, 603] on span "h" at bounding box center [127, 601] width 13 height 15
click at [70, 613] on button "f" at bounding box center [78, 602] width 44 height 44
click at [122, 602] on span "h" at bounding box center [127, 601] width 13 height 15
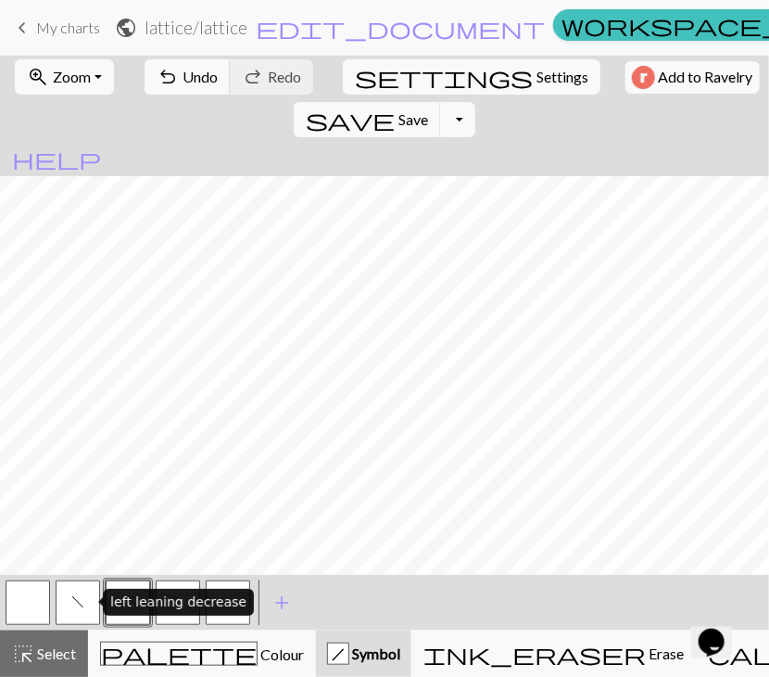
click at [82, 602] on span "f" at bounding box center [77, 601] width 13 height 15
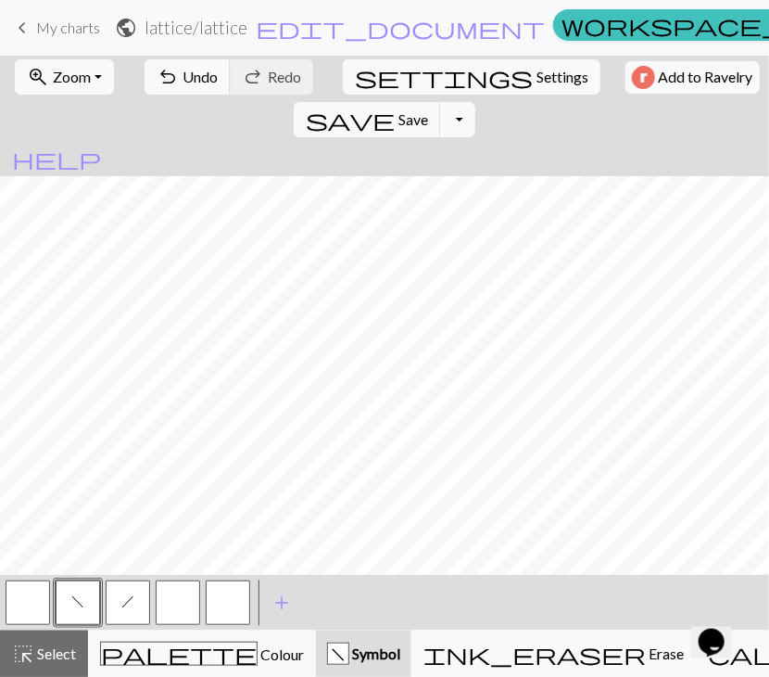
click at [122, 599] on span "h" at bounding box center [127, 601] width 13 height 15
click at [90, 602] on button "f" at bounding box center [78, 602] width 44 height 44
click at [122, 605] on span "h" at bounding box center [127, 601] width 13 height 15
click at [168, 618] on button "button" at bounding box center [178, 602] width 44 height 44
click at [88, 602] on button "f" at bounding box center [78, 602] width 44 height 44
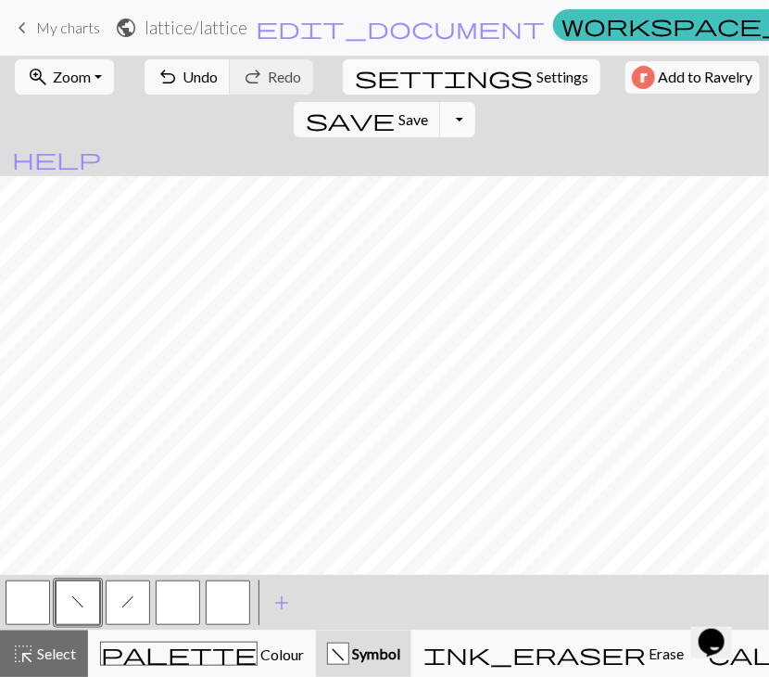
click at [355, 82] on span "settings" at bounding box center [444, 77] width 178 height 26
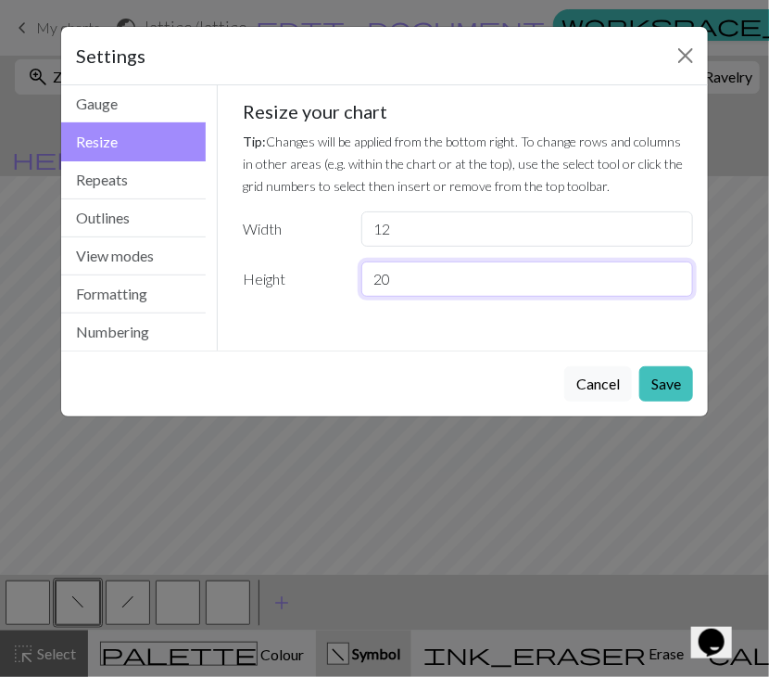
drag, startPoint x: 397, startPoint y: 280, endPoint x: 374, endPoint y: 278, distance: 22.3
click at [374, 278] on input "20" at bounding box center [527, 278] width 332 height 35
type input "33"
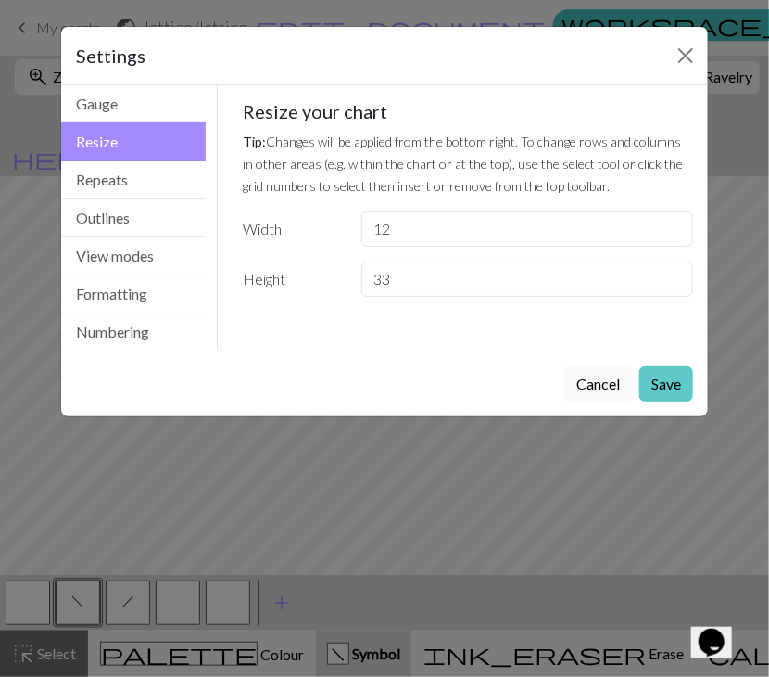
click at [667, 387] on button "Save" at bounding box center [667, 383] width 54 height 35
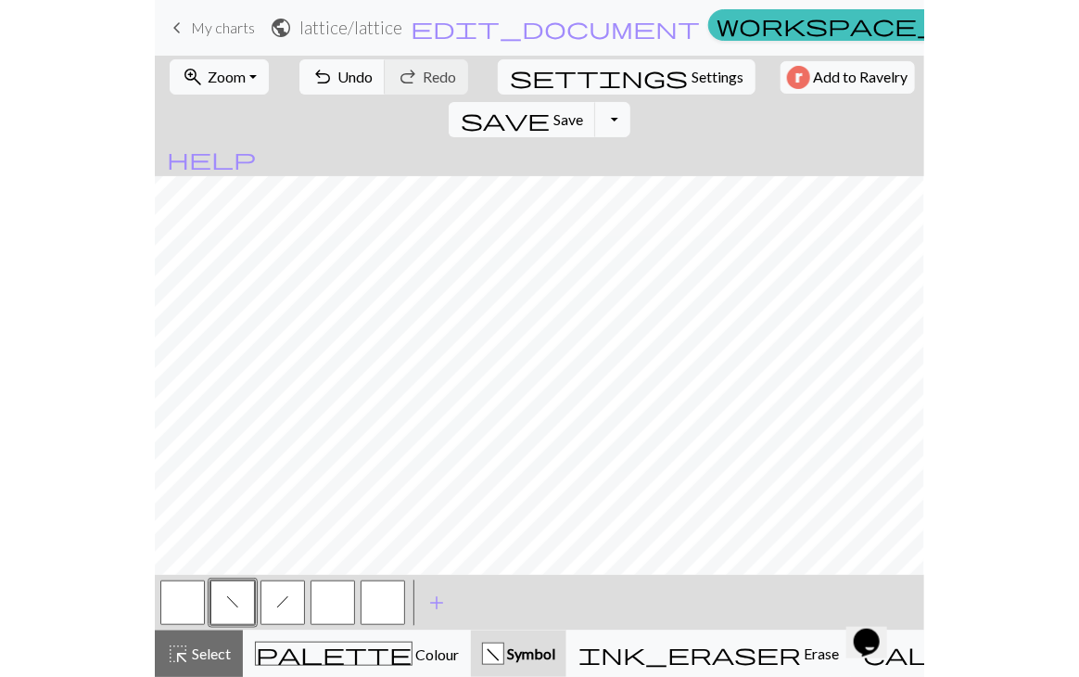
scroll to position [0, 0]
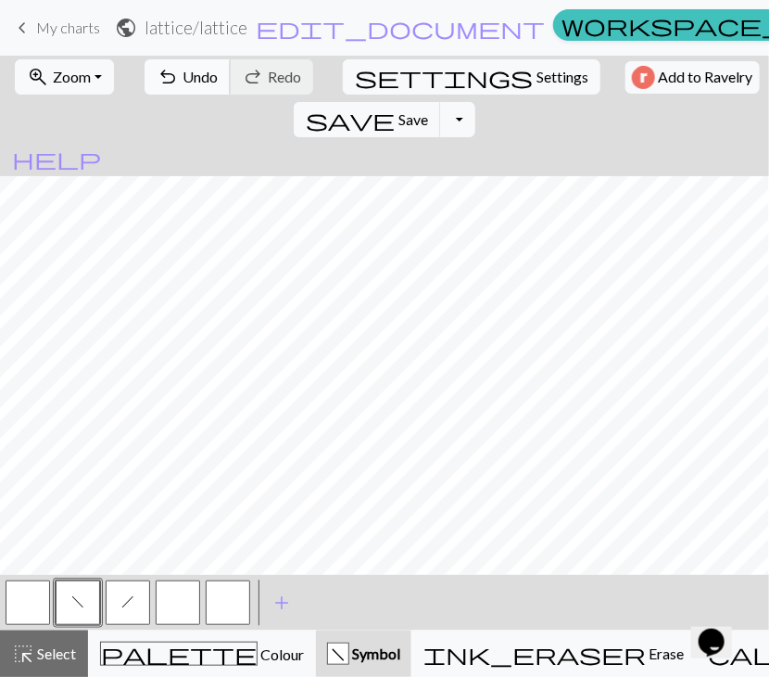
click at [183, 80] on span "Undo" at bounding box center [200, 77] width 35 height 18
click at [355, 85] on span "settings" at bounding box center [444, 77] width 178 height 26
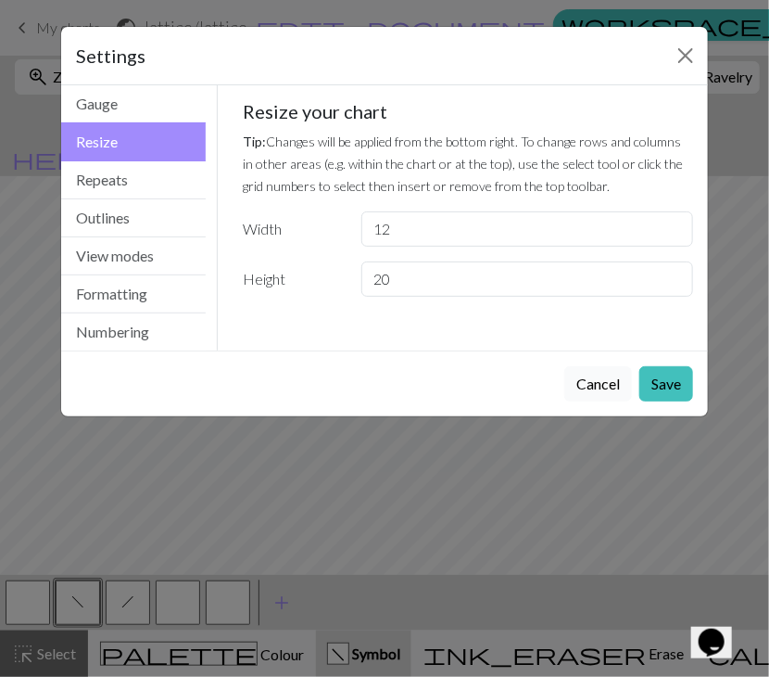
click at [607, 383] on button "Cancel" at bounding box center [598, 383] width 68 height 35
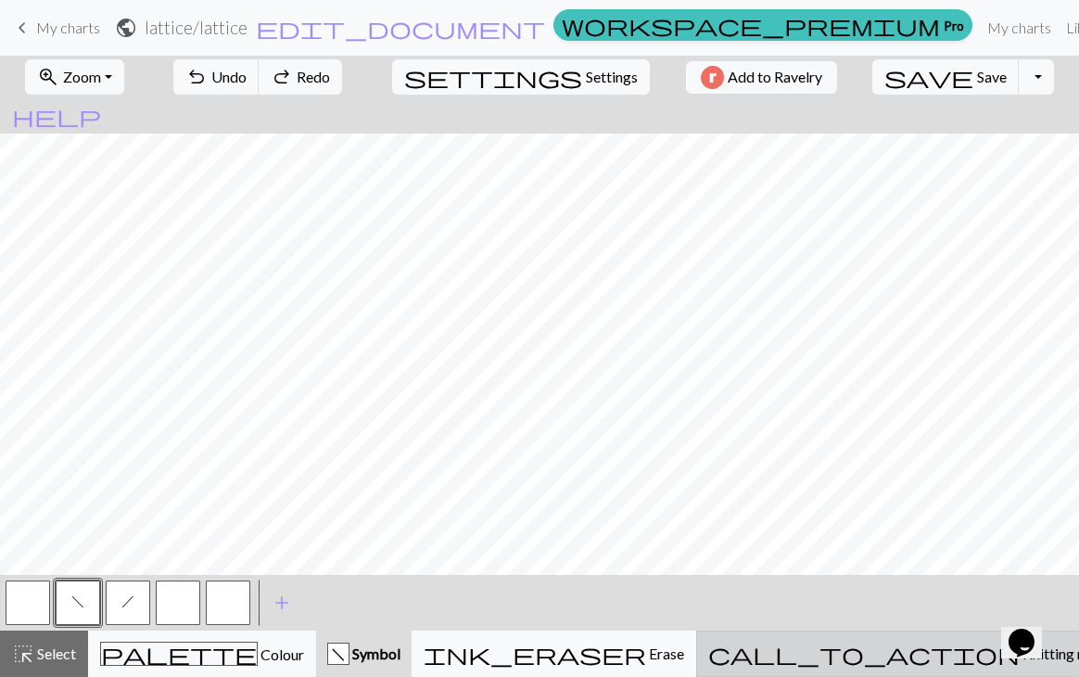
click at [897, 653] on span "Knitting mode" at bounding box center [1067, 653] width 94 height 18
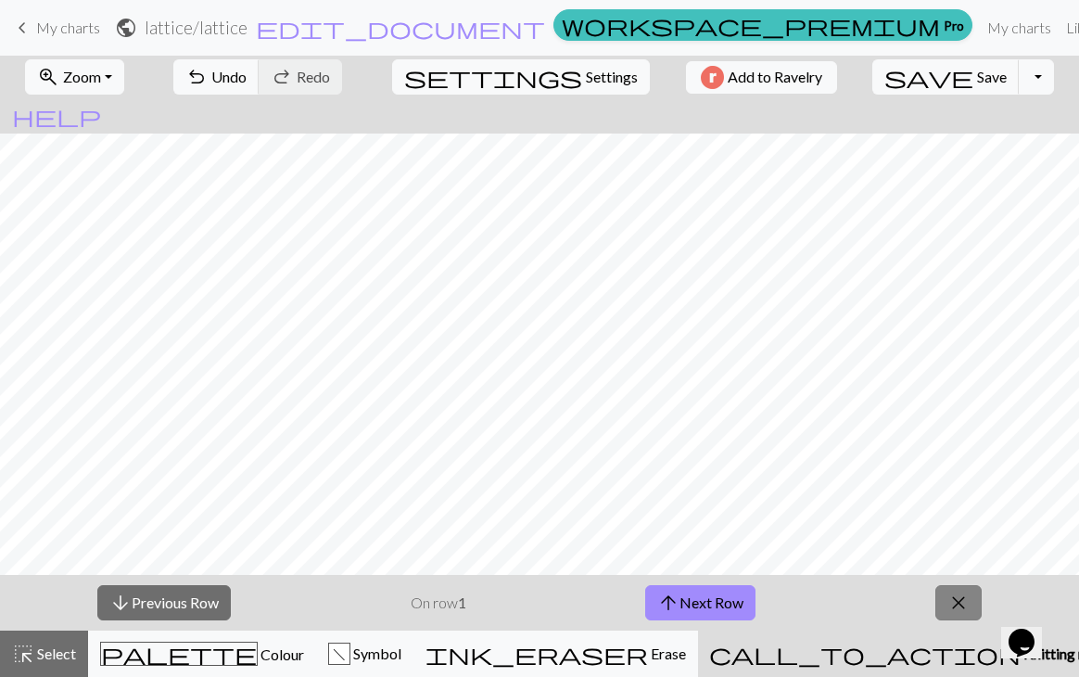
click at [897, 611] on span "close" at bounding box center [958, 602] width 22 height 26
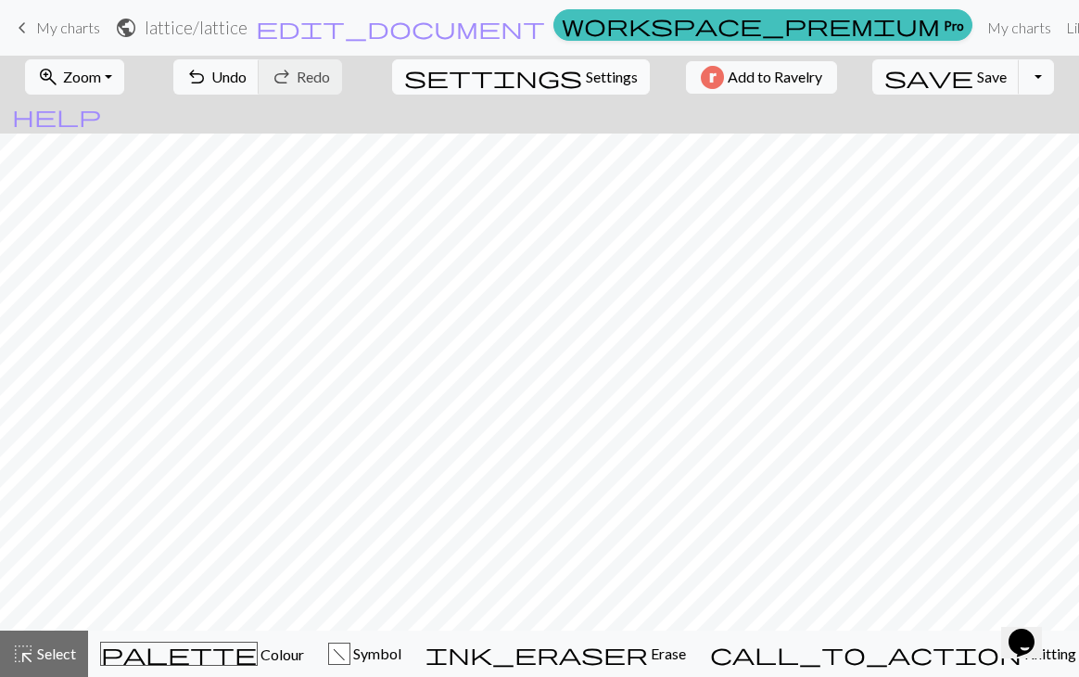
click at [509, 78] on span "settings" at bounding box center [493, 77] width 178 height 26
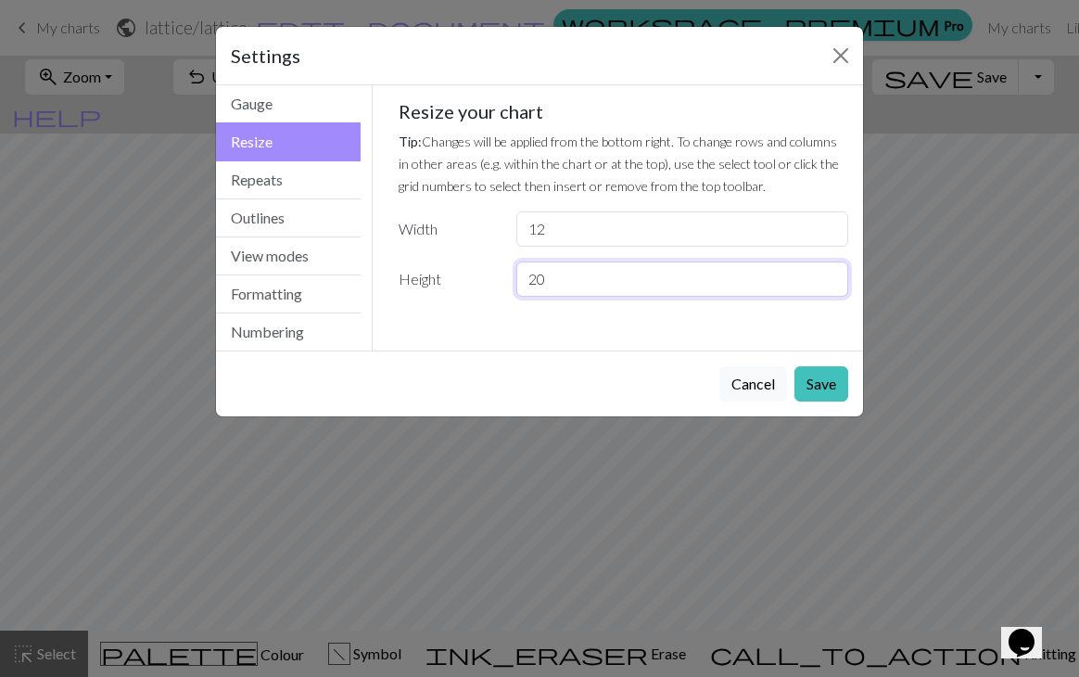
drag, startPoint x: 560, startPoint y: 279, endPoint x: 524, endPoint y: 282, distance: 36.3
click at [524, 282] on input "20" at bounding box center [682, 278] width 332 height 35
type input "40"
click at [830, 379] on button "Save" at bounding box center [821, 383] width 54 height 35
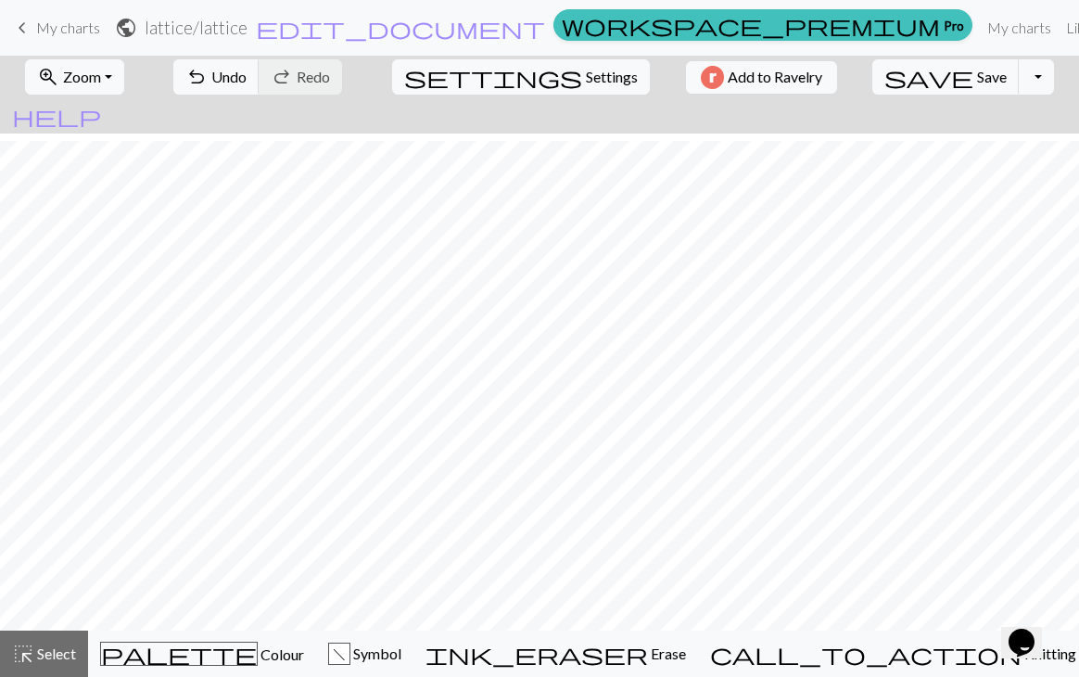
scroll to position [185, 0]
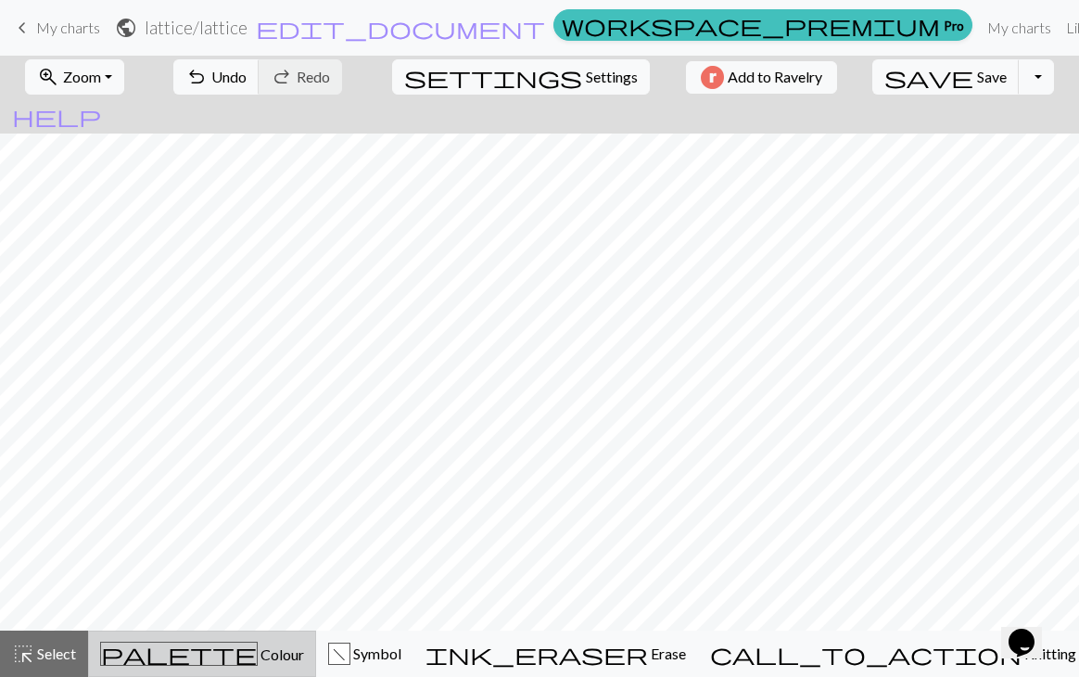
click at [186, 653] on span "palette" at bounding box center [179, 653] width 156 height 26
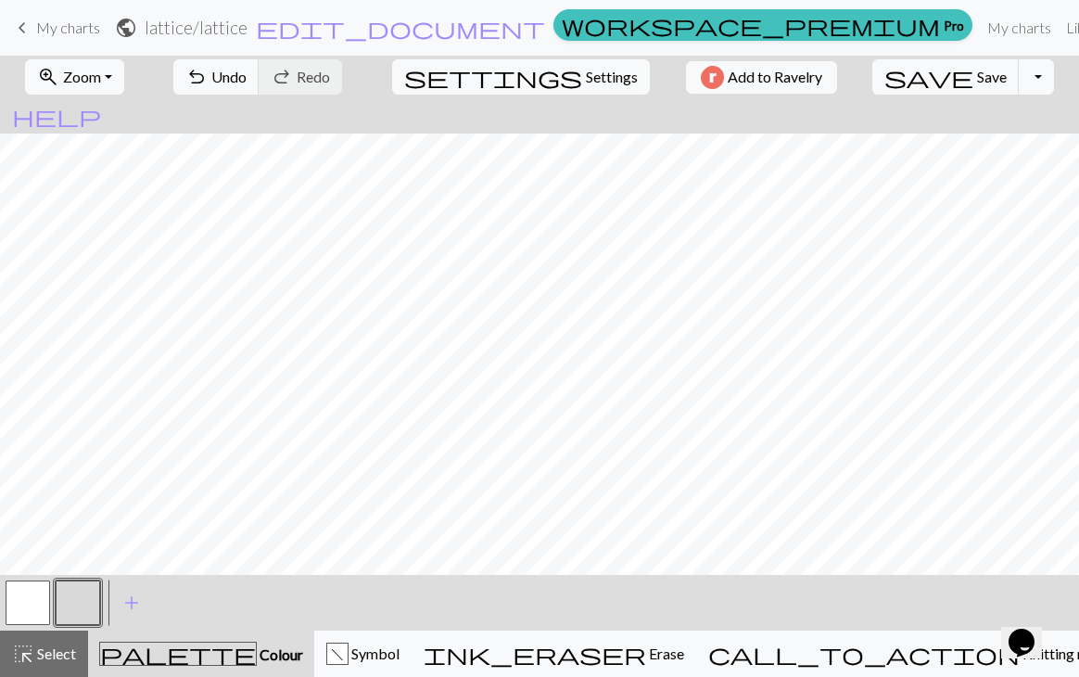
click at [85, 594] on button "button" at bounding box center [78, 602] width 44 height 44
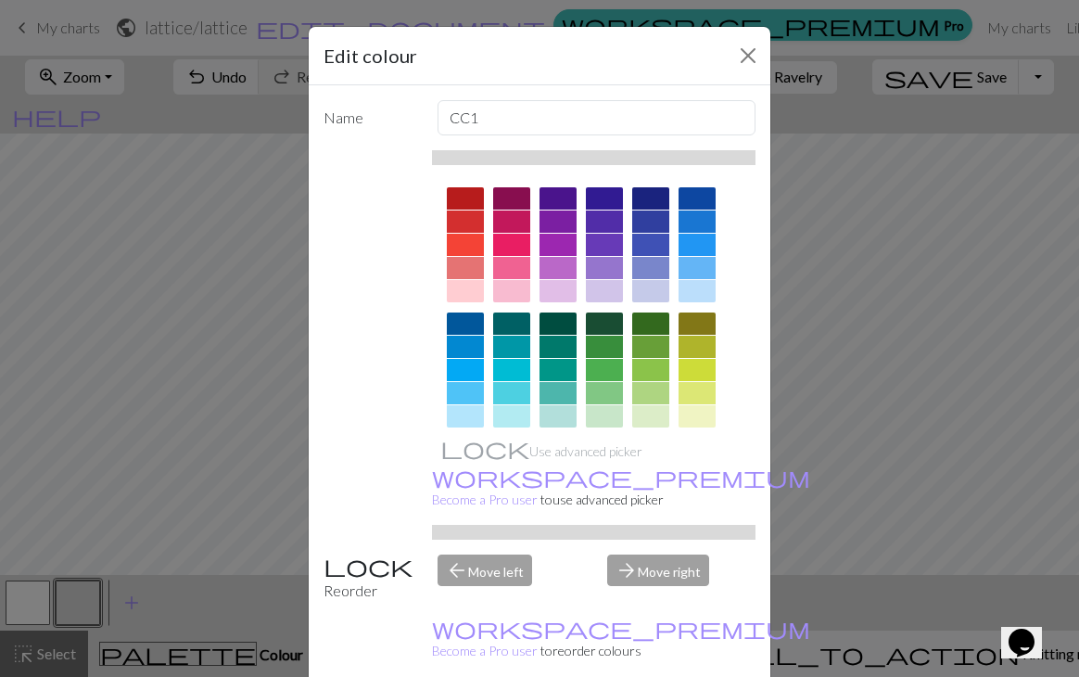
drag, startPoint x: 640, startPoint y: 651, endPoint x: 640, endPoint y: 635, distance: 15.8
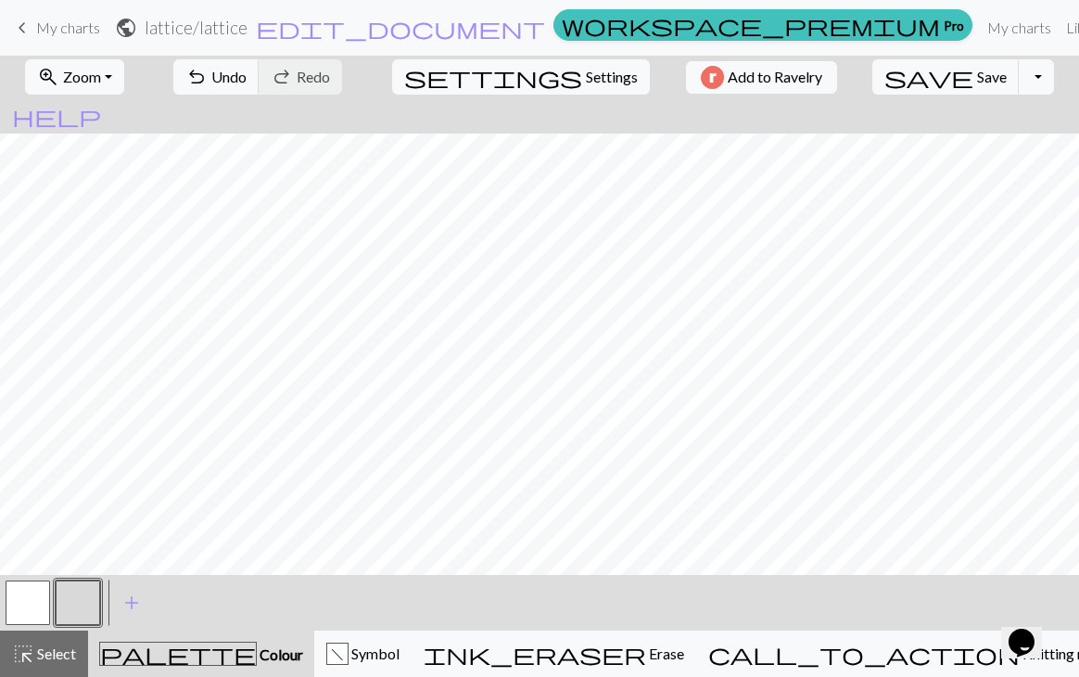
scroll to position [0, 0]
click at [24, 601] on button "button" at bounding box center [28, 602] width 44 height 44
click at [27, 599] on button "button" at bounding box center [28, 602] width 44 height 44
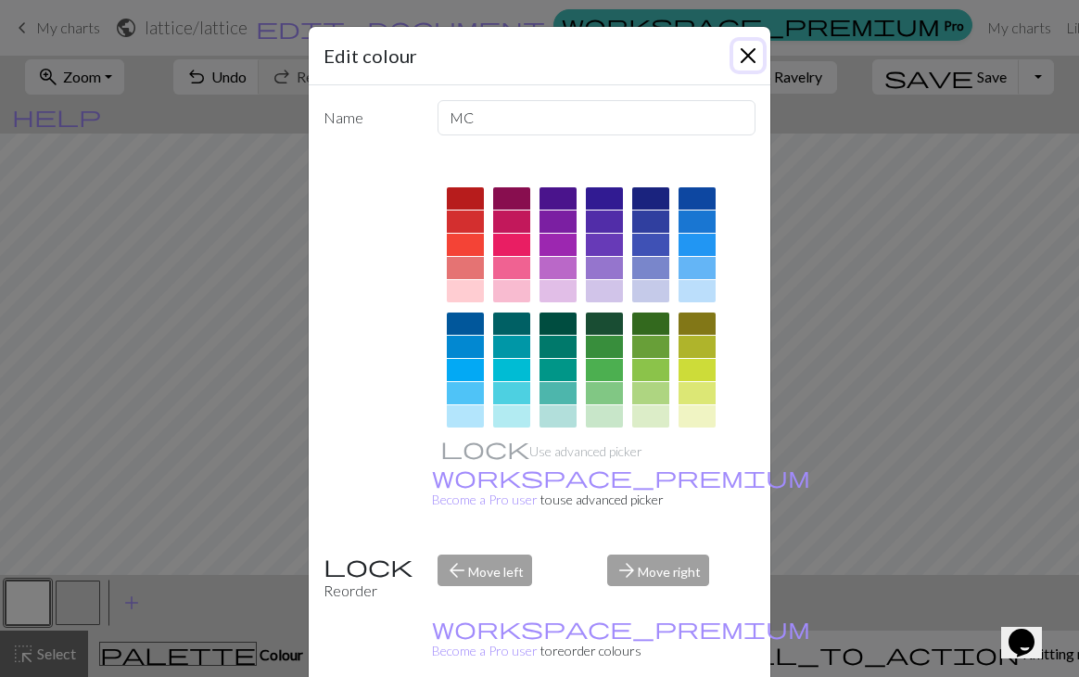
click at [733, 57] on button "Close" at bounding box center [748, 56] width 30 height 30
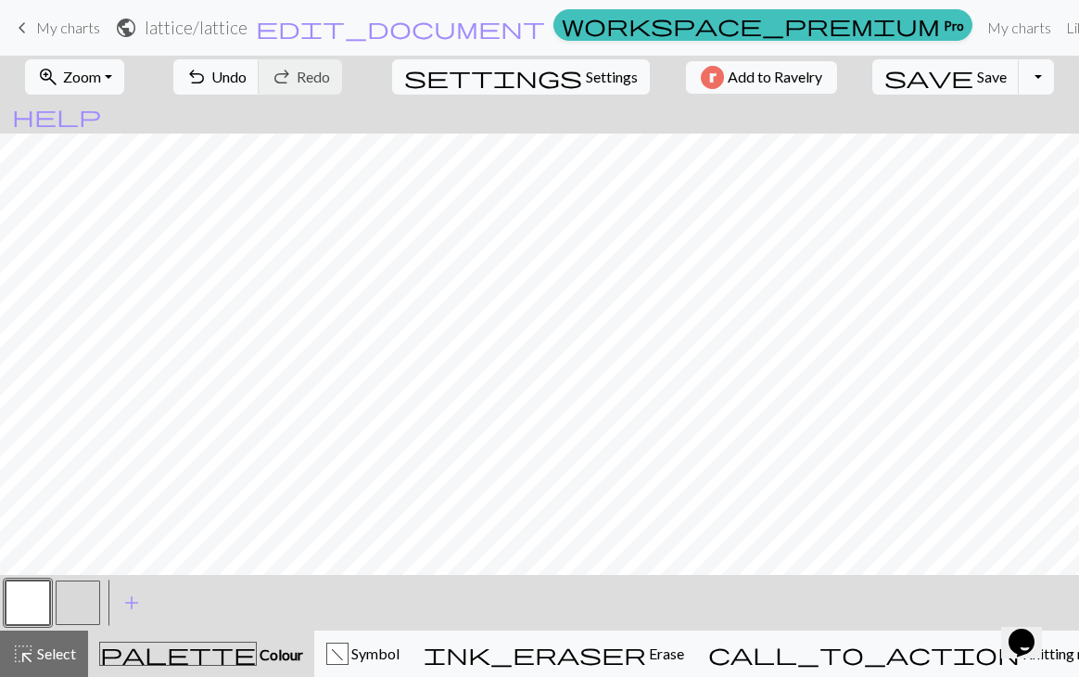
click at [70, 588] on button "button" at bounding box center [78, 602] width 44 height 44
click at [133, 594] on span "add" at bounding box center [131, 602] width 22 height 26
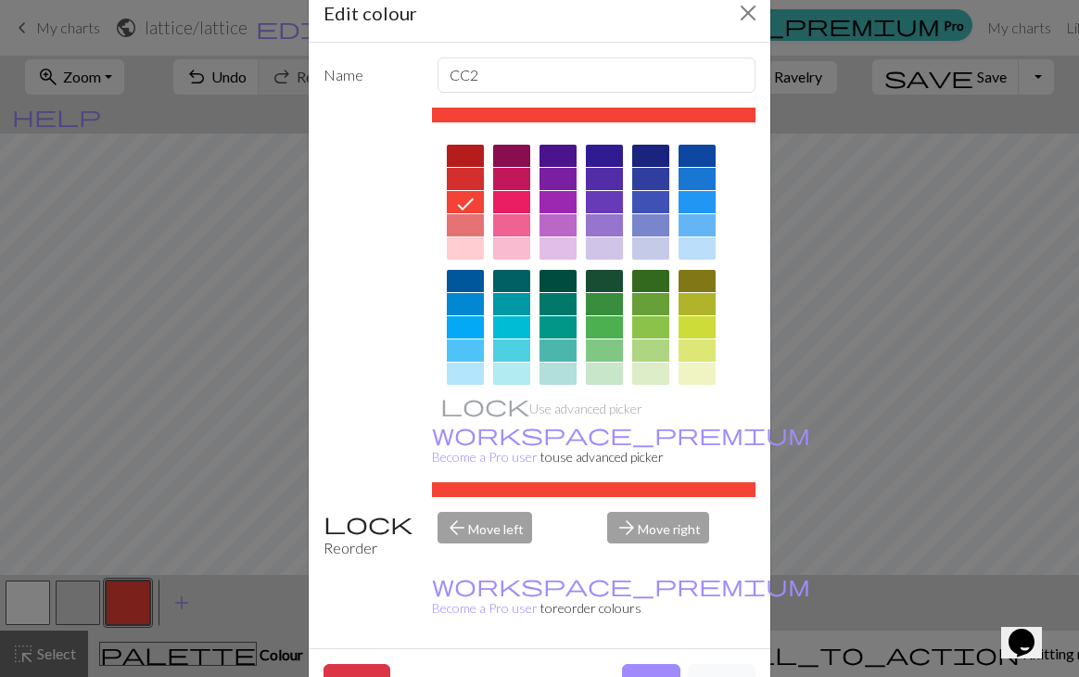
scroll to position [44, 0]
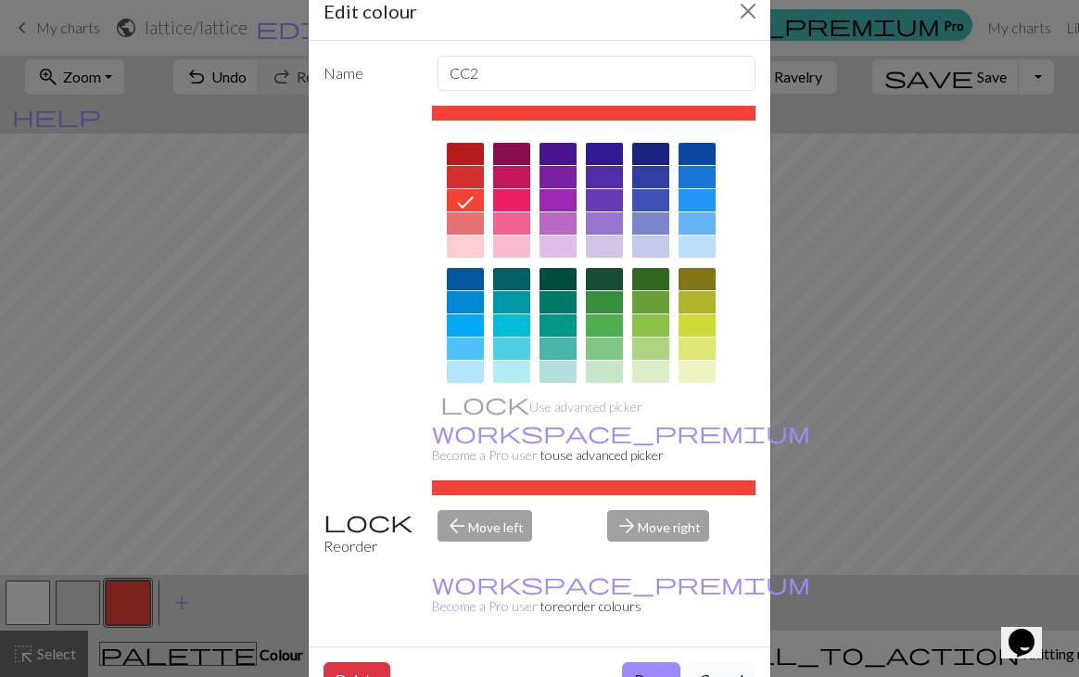
click at [716, 662] on button "Cancel" at bounding box center [722, 679] width 68 height 35
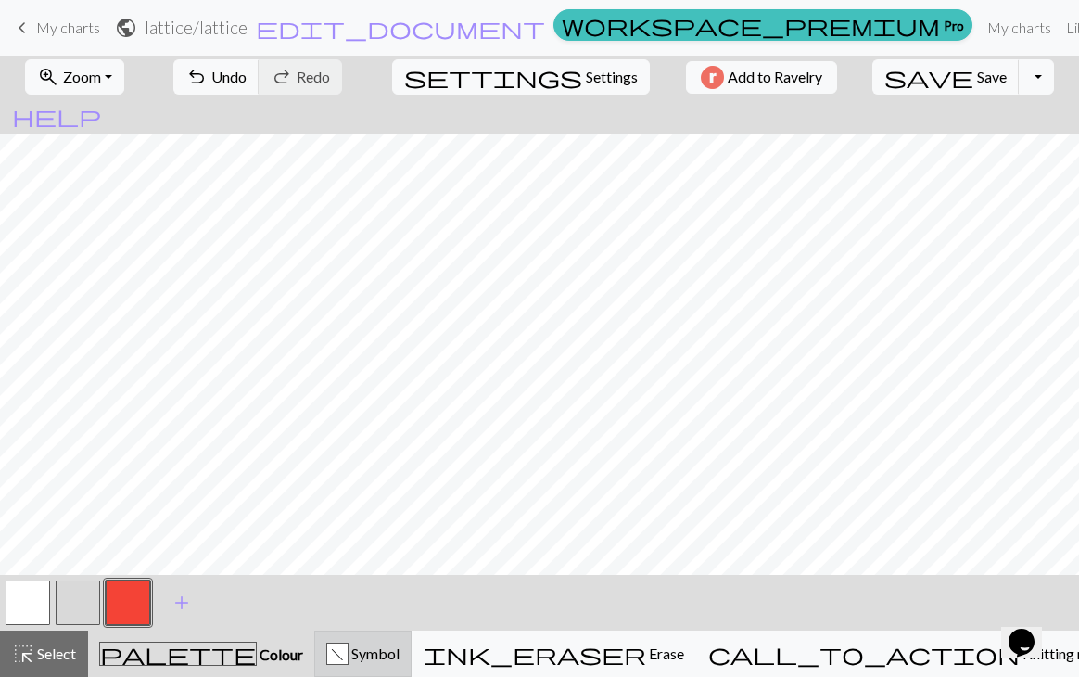
click at [348, 647] on div "f" at bounding box center [337, 654] width 20 height 22
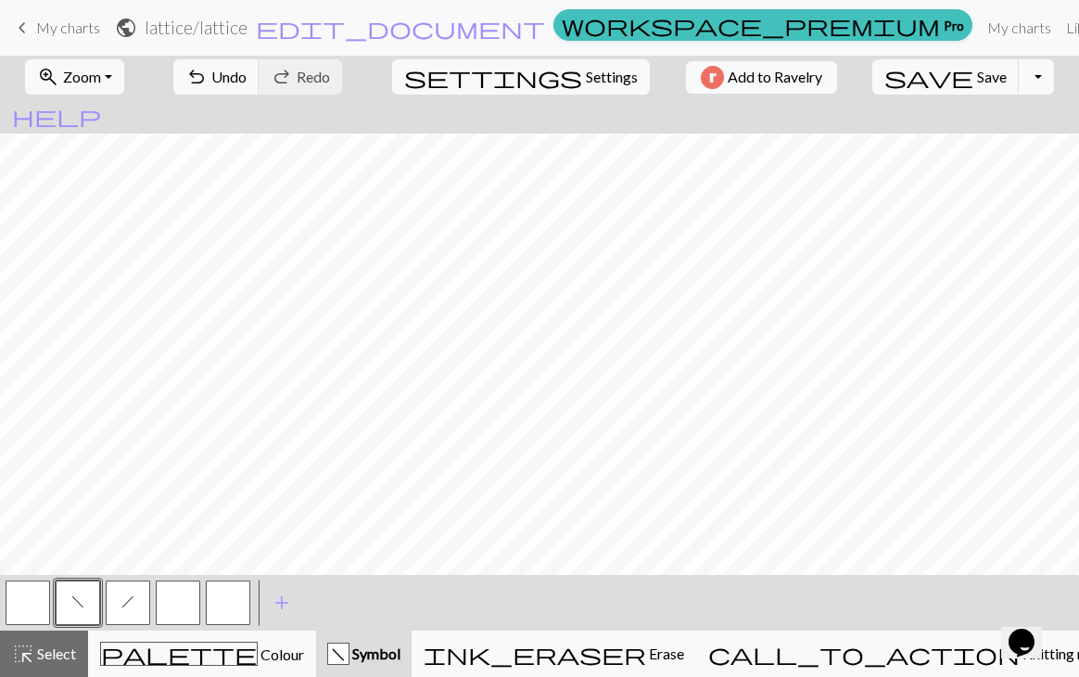
click at [169, 603] on button "button" at bounding box center [178, 602] width 44 height 44
click at [84, 605] on button "f" at bounding box center [78, 602] width 44 height 44
click at [217, 609] on button "button" at bounding box center [228, 602] width 44 height 44
click at [133, 599] on span "h" at bounding box center [127, 601] width 13 height 15
click at [86, 596] on button "f" at bounding box center [78, 602] width 44 height 44
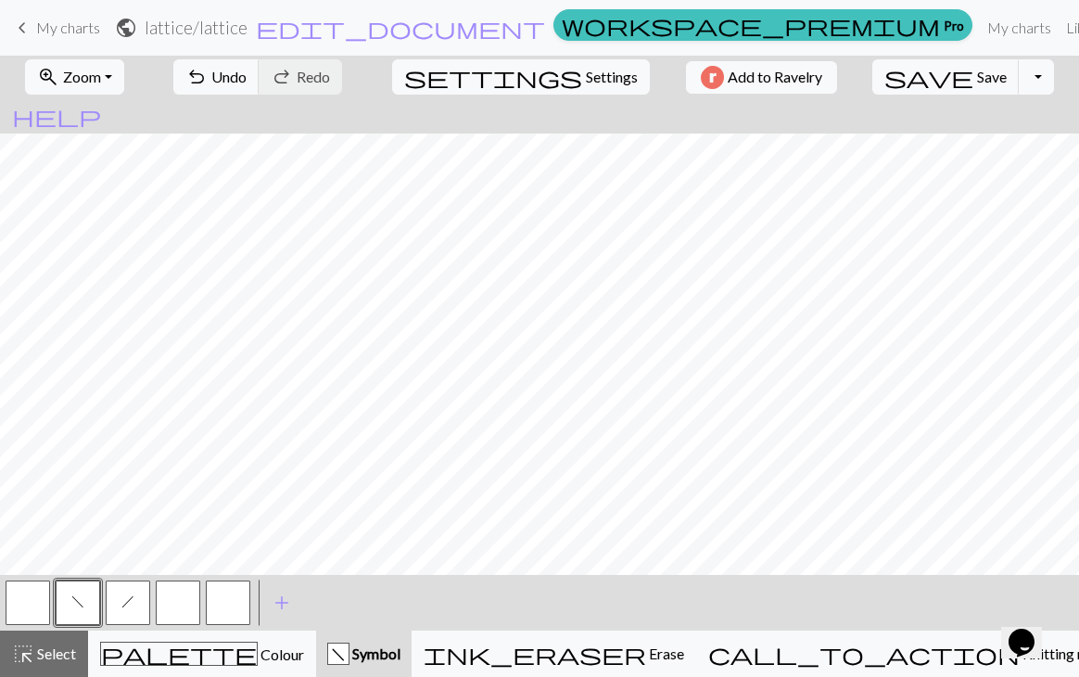
click at [132, 596] on span "h" at bounding box center [127, 601] width 13 height 15
click at [222, 593] on button "button" at bounding box center [228, 602] width 44 height 44
click at [134, 602] on button "h" at bounding box center [128, 602] width 44 height 44
click at [86, 605] on button "f" at bounding box center [78, 602] width 44 height 44
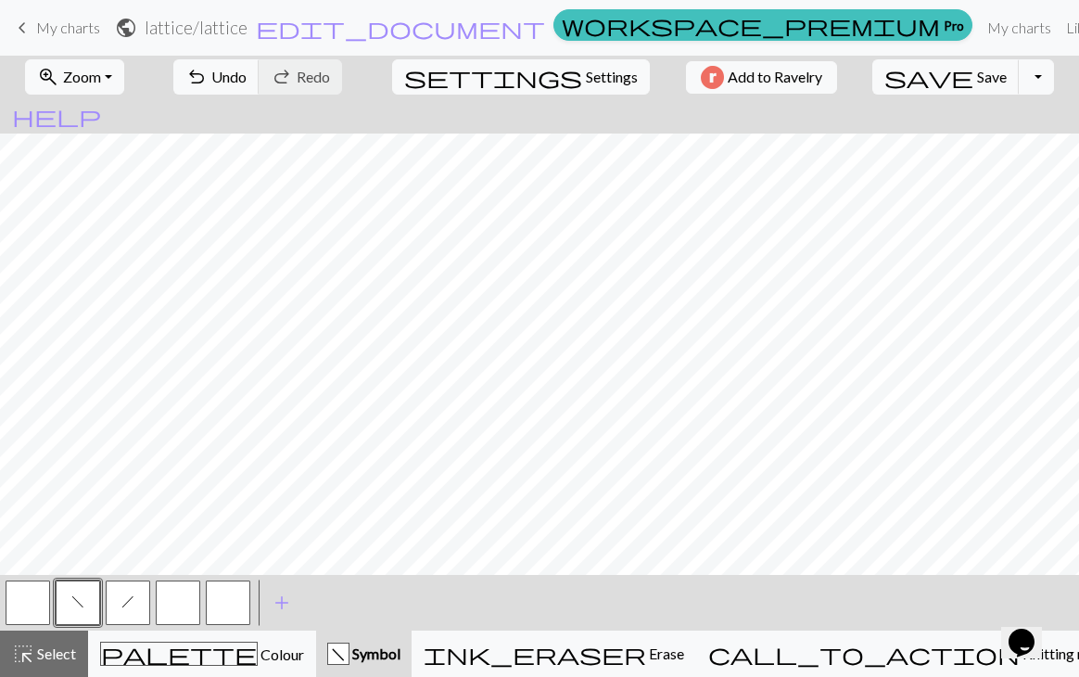
click at [186, 609] on button "button" at bounding box center [178, 602] width 44 height 44
click at [80, 611] on button "f" at bounding box center [78, 602] width 44 height 44
click at [112, 600] on button "h" at bounding box center [128, 602] width 44 height 44
click at [75, 610] on button "f" at bounding box center [78, 602] width 44 height 44
click at [183, 609] on button "button" at bounding box center [178, 602] width 44 height 44
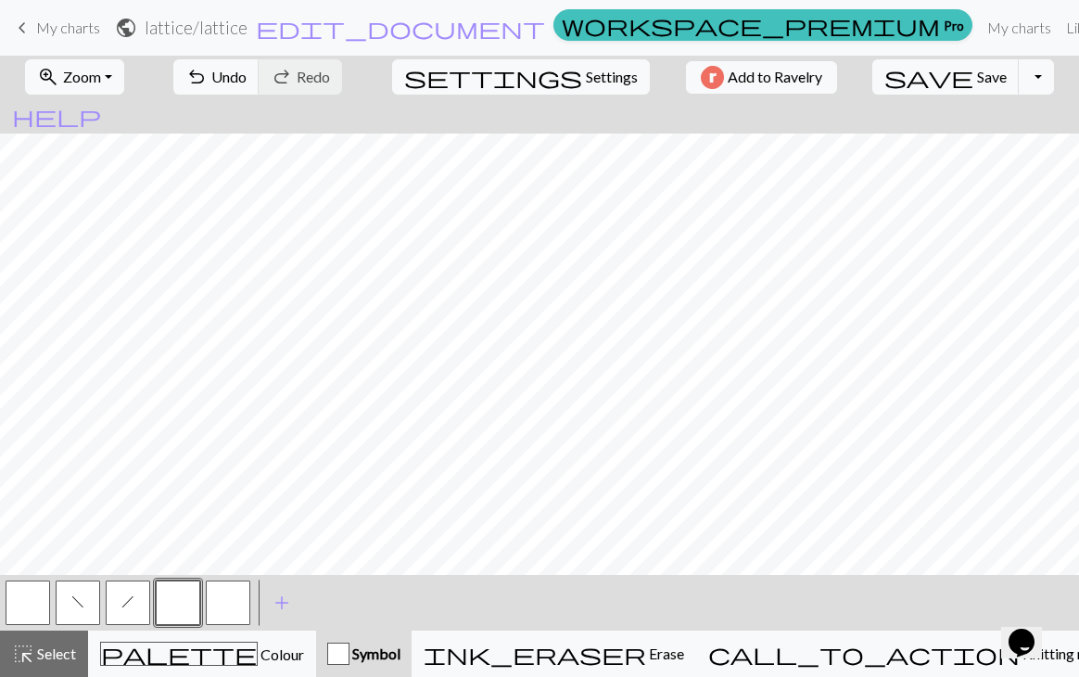
click at [87, 599] on button "f" at bounding box center [78, 602] width 44 height 44
click at [137, 602] on button "h" at bounding box center [128, 602] width 44 height 44
click at [91, 597] on button "f" at bounding box center [78, 602] width 44 height 44
click at [234, 602] on button "button" at bounding box center [228, 602] width 44 height 44
drag, startPoint x: 80, startPoint y: 601, endPoint x: 277, endPoint y: 567, distance: 200.2
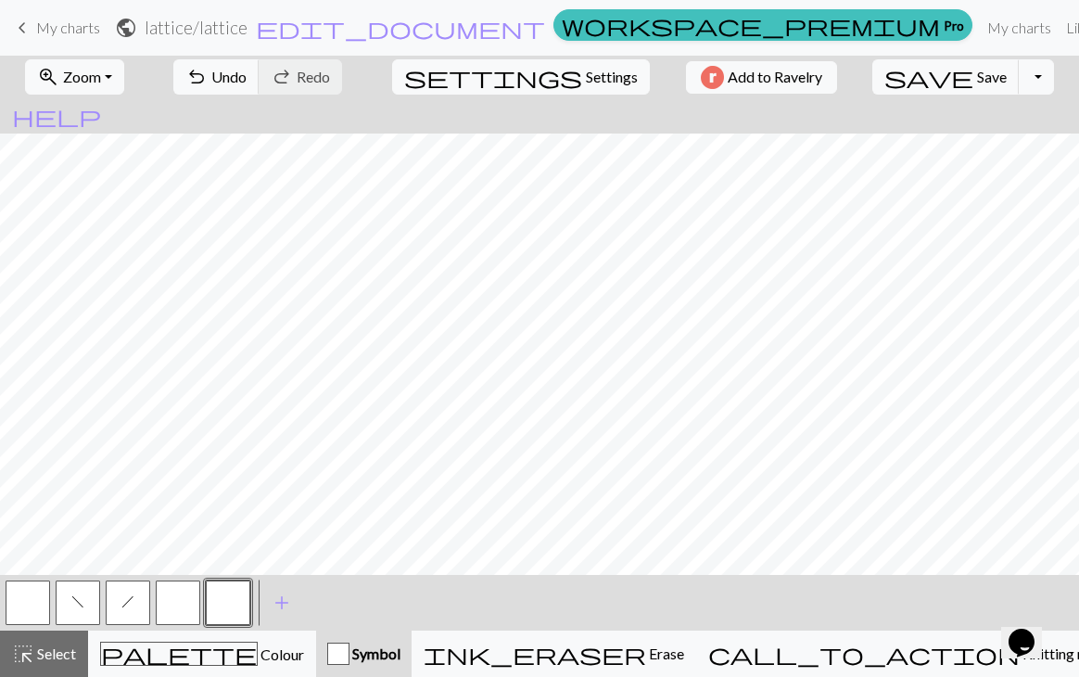
click at [82, 601] on span "f" at bounding box center [77, 601] width 13 height 15
click at [122, 615] on button "h" at bounding box center [128, 602] width 44 height 44
click at [230, 600] on button "button" at bounding box center [228, 602] width 44 height 44
click at [118, 598] on button "h" at bounding box center [128, 602] width 44 height 44
click at [90, 602] on button "f" at bounding box center [78, 602] width 44 height 44
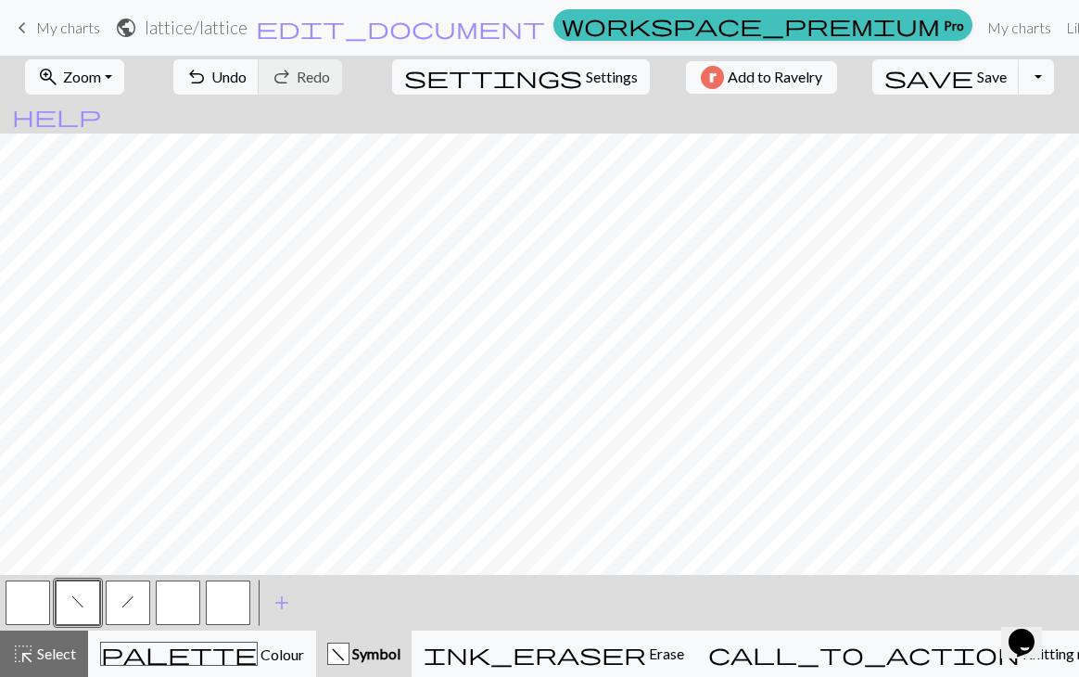
click at [120, 609] on button "h" at bounding box center [128, 602] width 44 height 44
click at [85, 601] on button "f" at bounding box center [78, 602] width 44 height 44
click at [111, 603] on button "h" at bounding box center [128, 602] width 44 height 44
click at [90, 606] on button "f" at bounding box center [78, 602] width 44 height 44
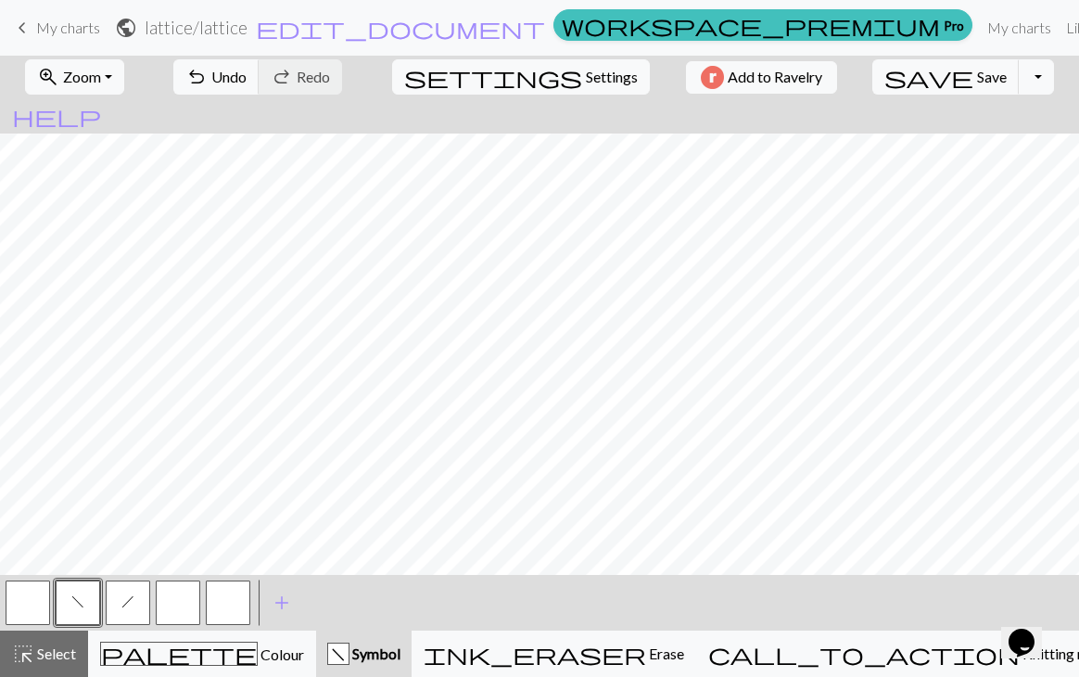
click at [85, 599] on button "f" at bounding box center [78, 602] width 44 height 44
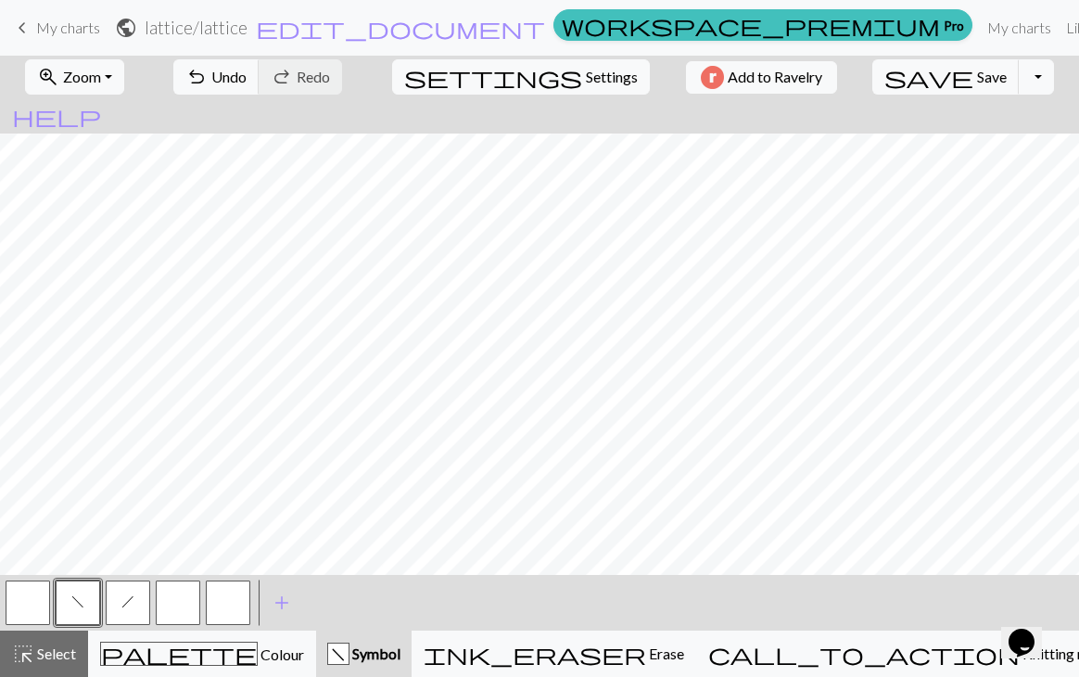
click at [217, 611] on button "button" at bounding box center [228, 602] width 44 height 44
click at [123, 600] on span "h" at bounding box center [127, 601] width 13 height 15
click at [586, 86] on span "Settings" at bounding box center [612, 77] width 52 height 22
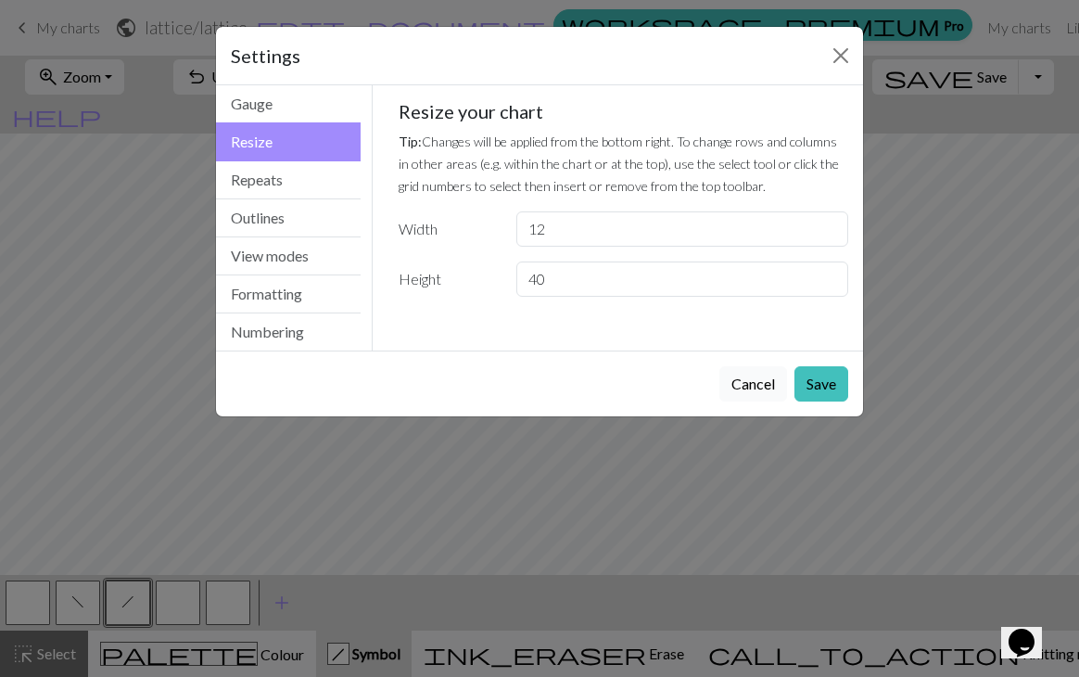
click at [756, 388] on button "Cancel" at bounding box center [753, 383] width 68 height 35
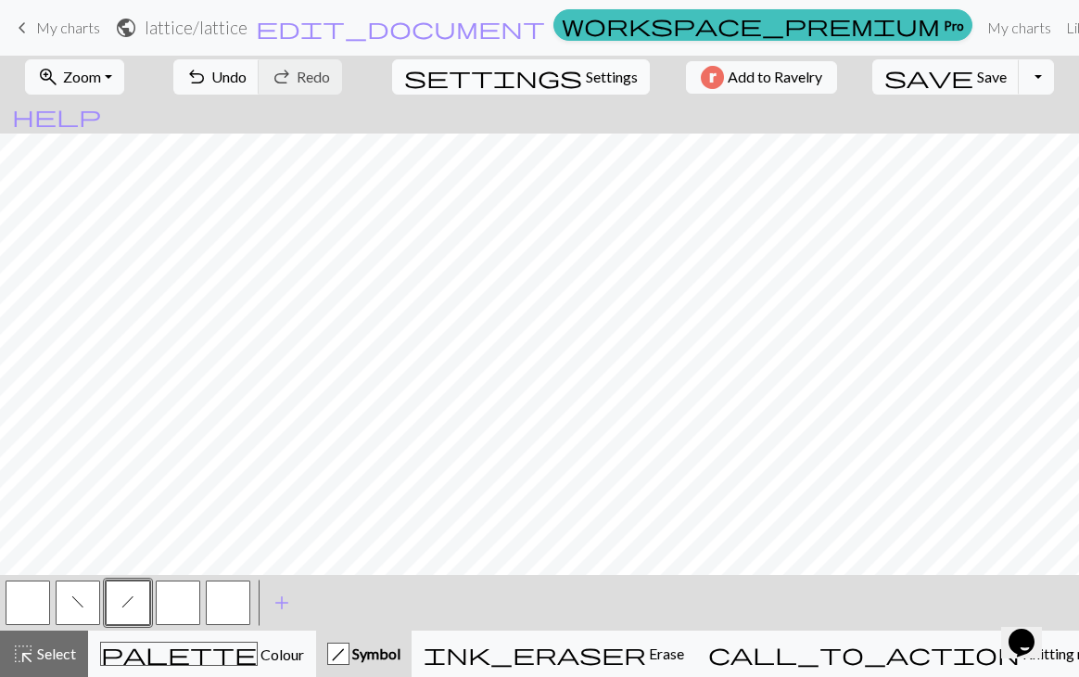
click at [497, 71] on span "settings" at bounding box center [493, 77] width 178 height 26
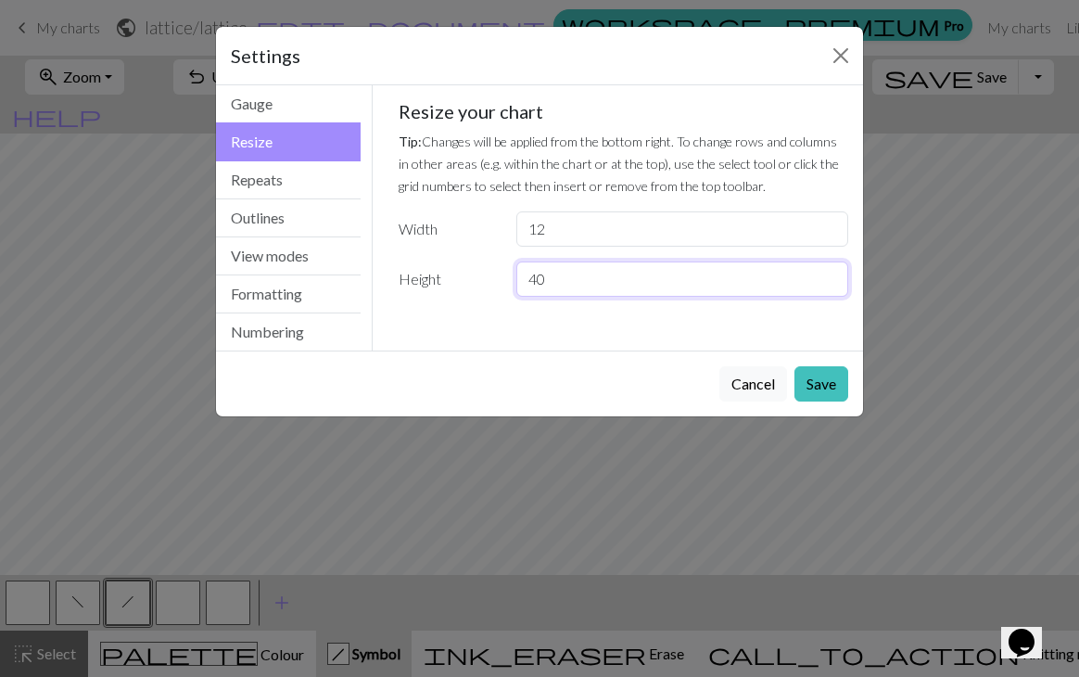
drag, startPoint x: 563, startPoint y: 275, endPoint x: 532, endPoint y: 275, distance: 30.6
click at [532, 275] on input "40" at bounding box center [682, 278] width 332 height 35
type input "45"
click at [821, 390] on button "Save" at bounding box center [821, 383] width 54 height 35
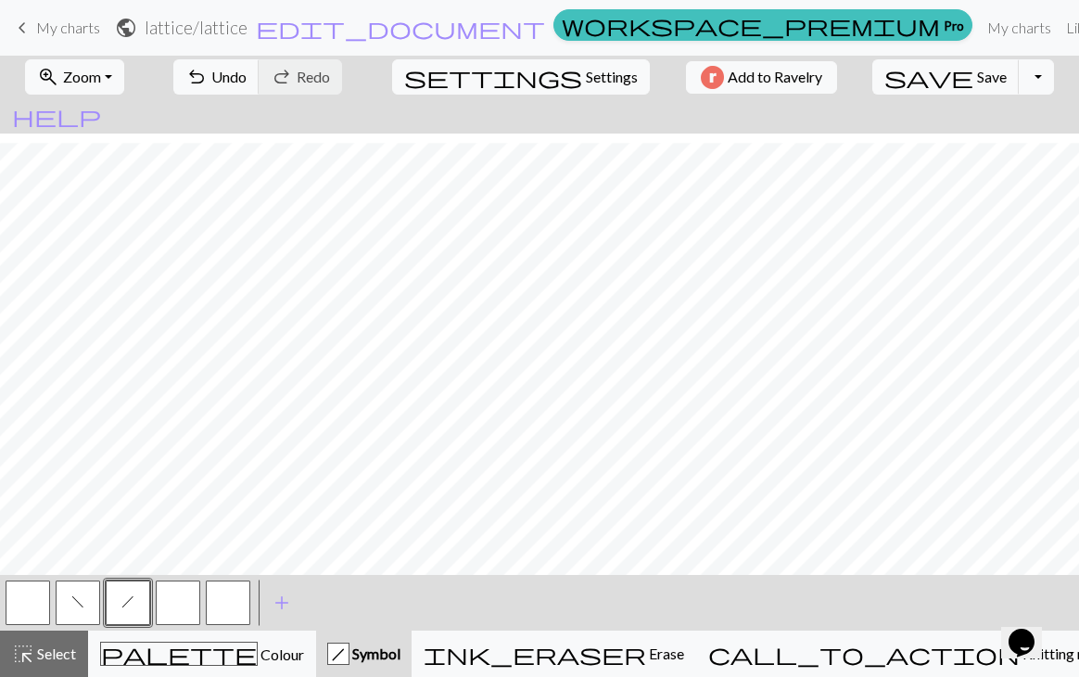
scroll to position [455, 0]
click at [74, 607] on span "f" at bounding box center [77, 601] width 13 height 15
click at [123, 605] on span "h" at bounding box center [127, 601] width 13 height 15
click at [86, 602] on button "f" at bounding box center [78, 602] width 44 height 44
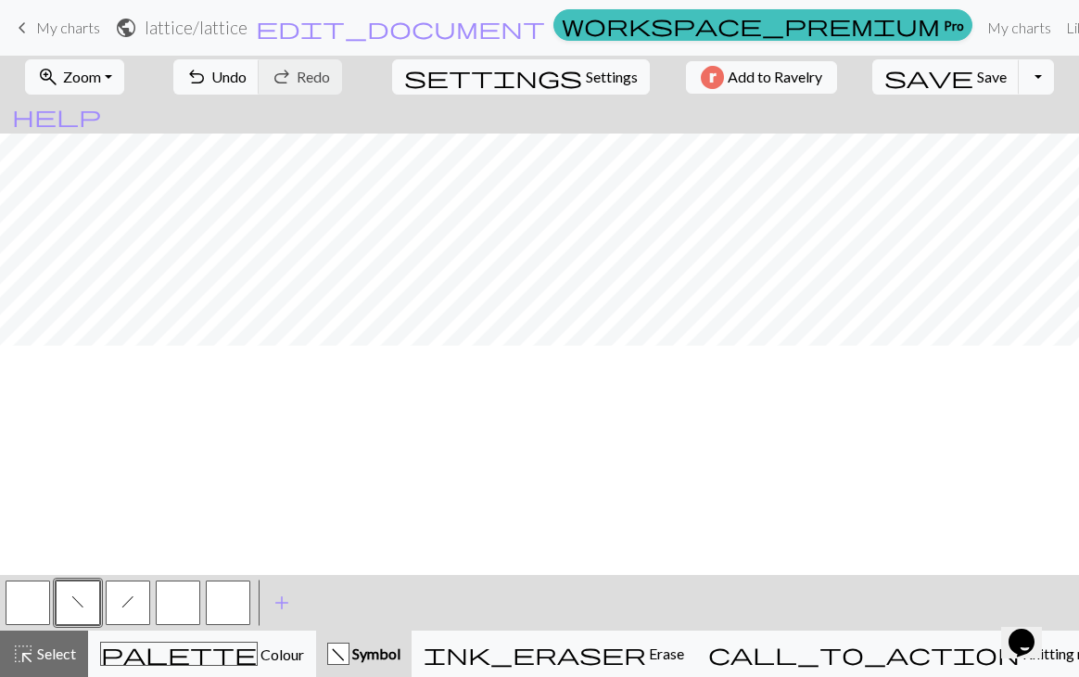
scroll to position [455, 0]
click at [122, 614] on button "h" at bounding box center [128, 602] width 44 height 44
click at [77, 602] on span "f" at bounding box center [77, 601] width 13 height 15
click at [255, 646] on div "palette Colour Colour" at bounding box center [202, 653] width 204 height 24
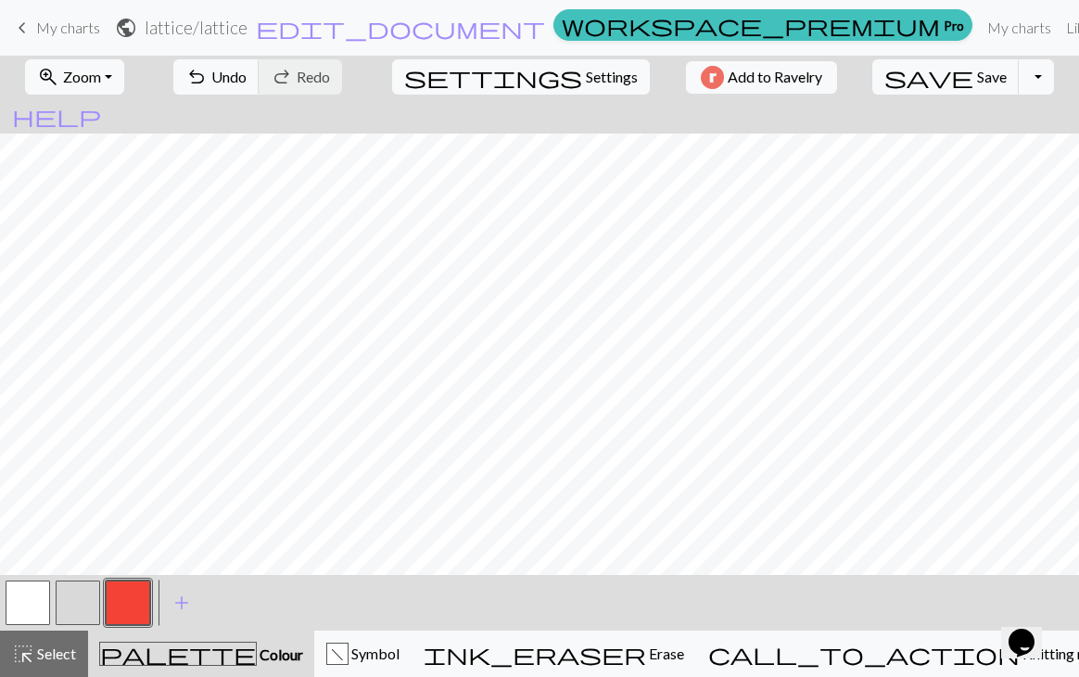
click at [63, 609] on button "button" at bounding box center [78, 602] width 44 height 44
click at [118, 601] on button "button" at bounding box center [128, 602] width 44 height 44
click at [182, 599] on span "add" at bounding box center [182, 602] width 22 height 26
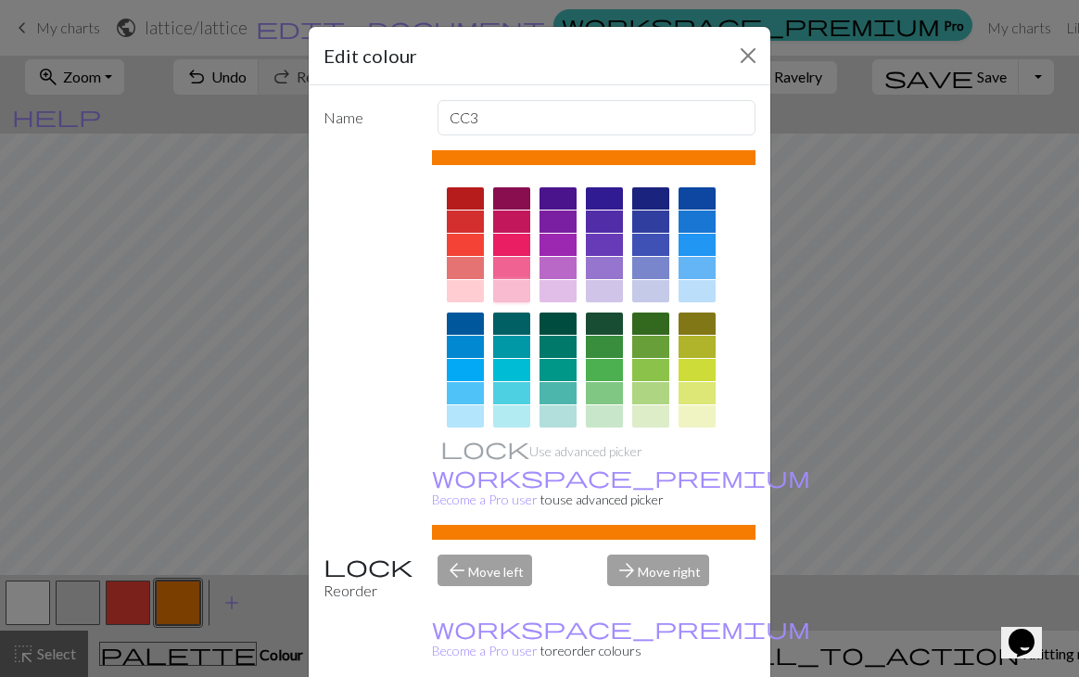
click at [511, 286] on div at bounding box center [511, 291] width 37 height 22
